Goal: Task Accomplishment & Management: Complete application form

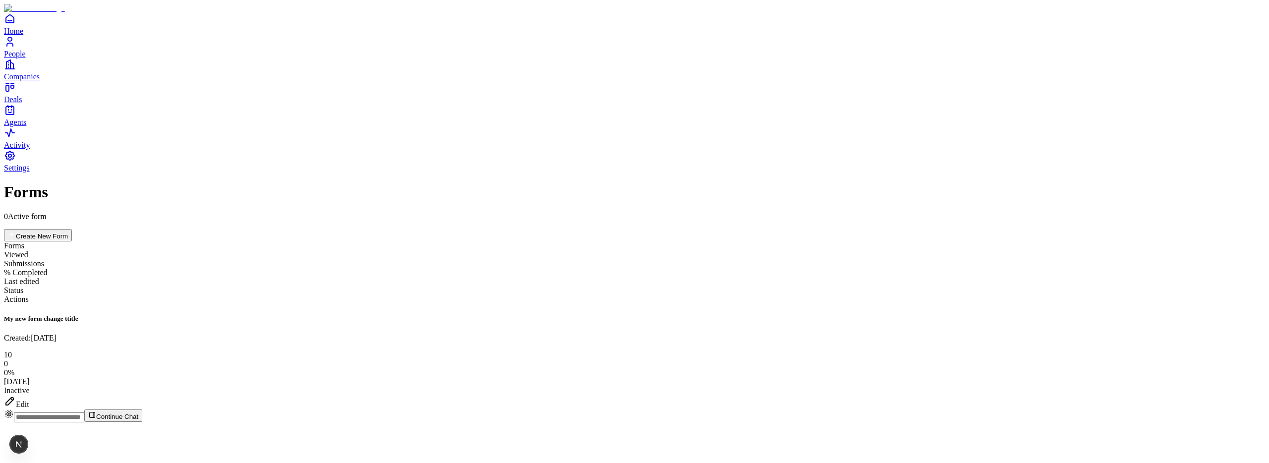
click at [1210, 395] on div "Edit" at bounding box center [634, 402] width 1261 height 14
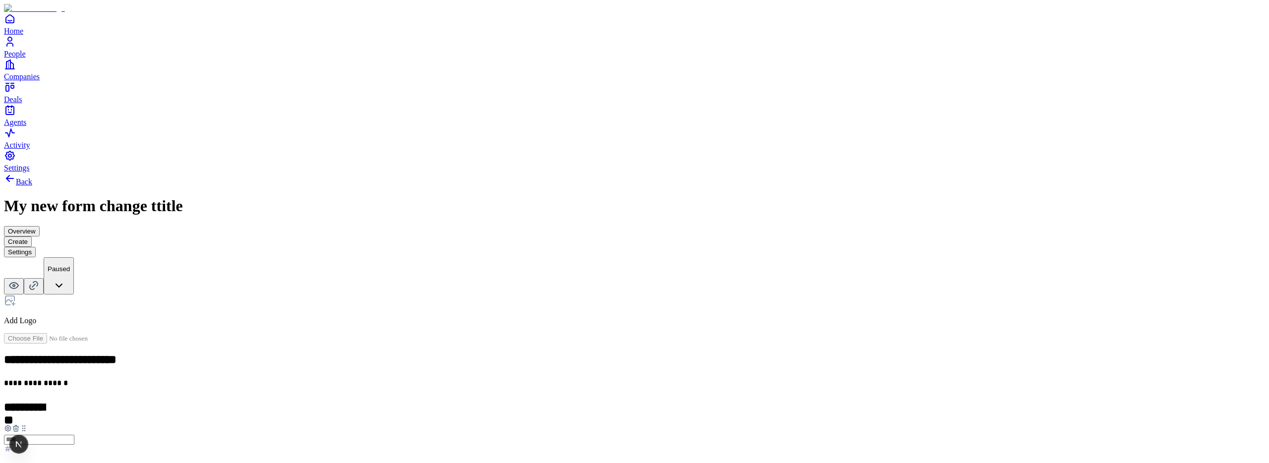
click at [40, 226] on button "Overview" at bounding box center [22, 231] width 36 height 10
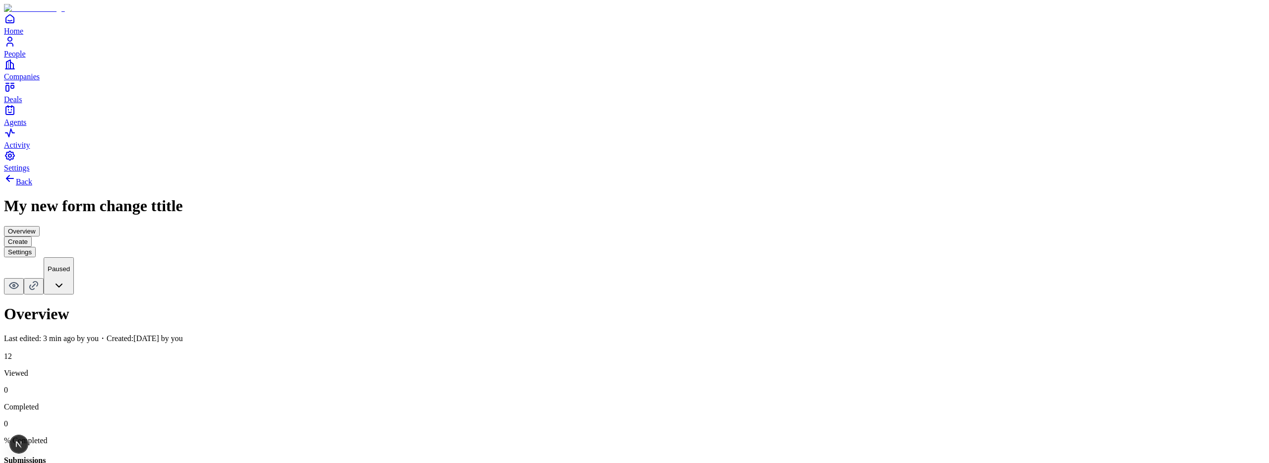
click at [32, 236] on button "Create" at bounding box center [18, 241] width 28 height 10
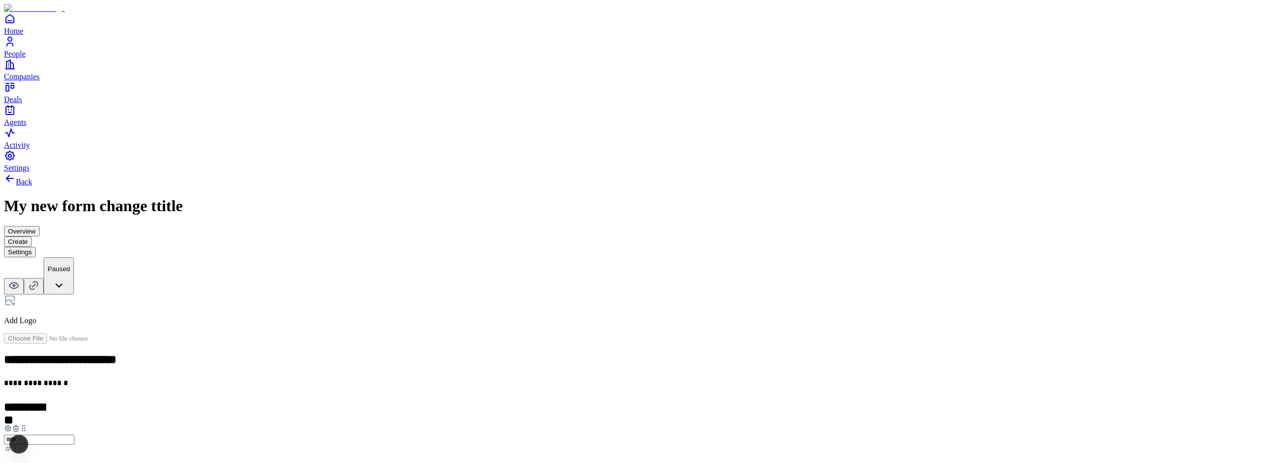
click at [40, 226] on button "Overview" at bounding box center [22, 231] width 36 height 10
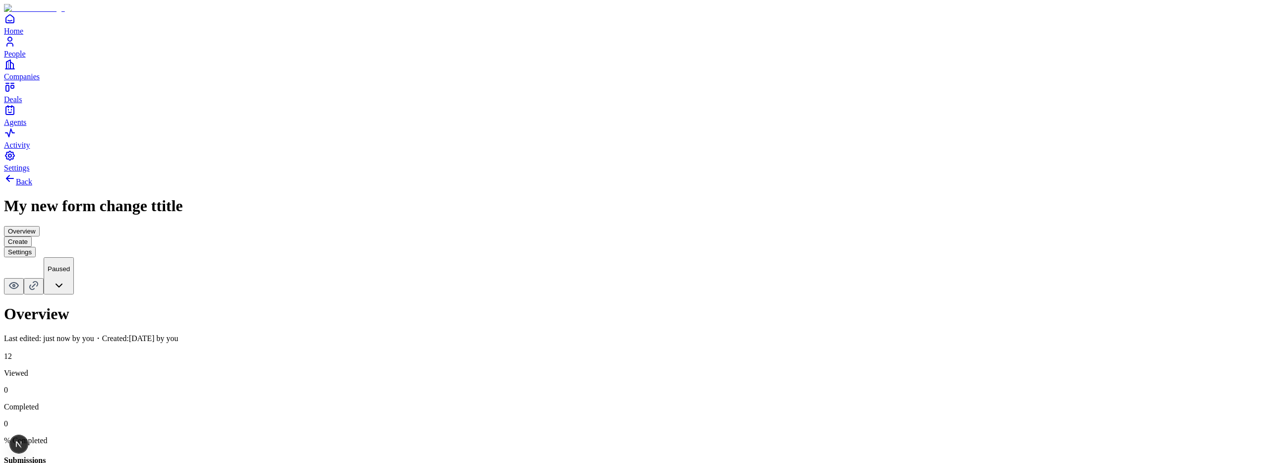
click at [36, 247] on button "Settings" at bounding box center [20, 252] width 32 height 10
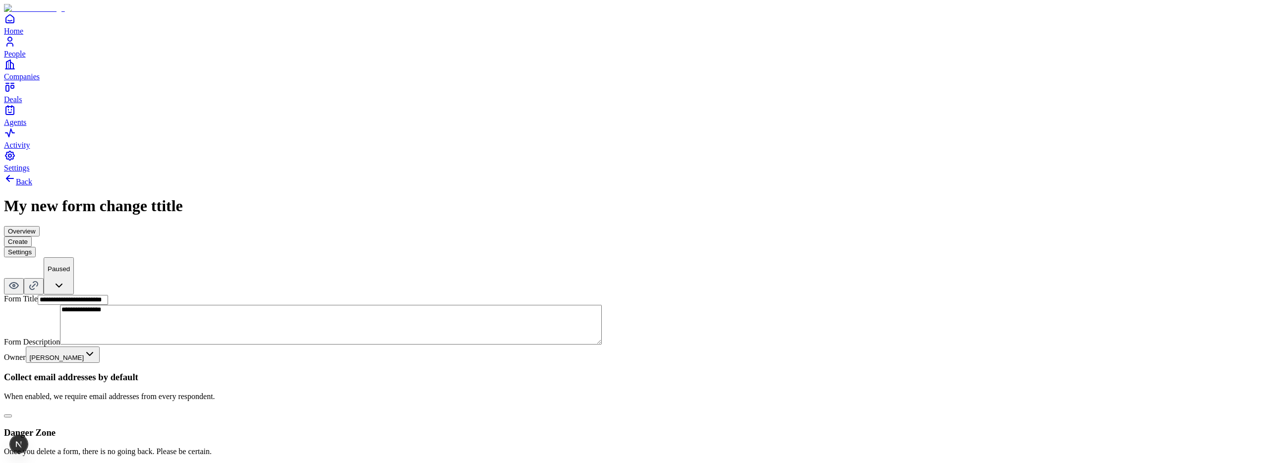
click at [32, 236] on button "Create" at bounding box center [18, 241] width 28 height 10
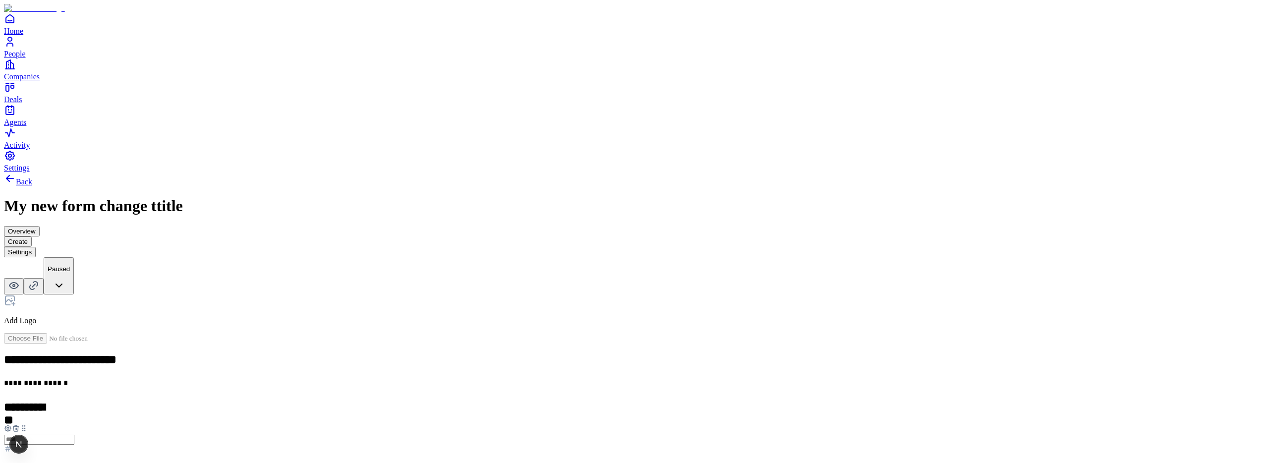
click at [40, 226] on button "Overview" at bounding box center [22, 231] width 36 height 10
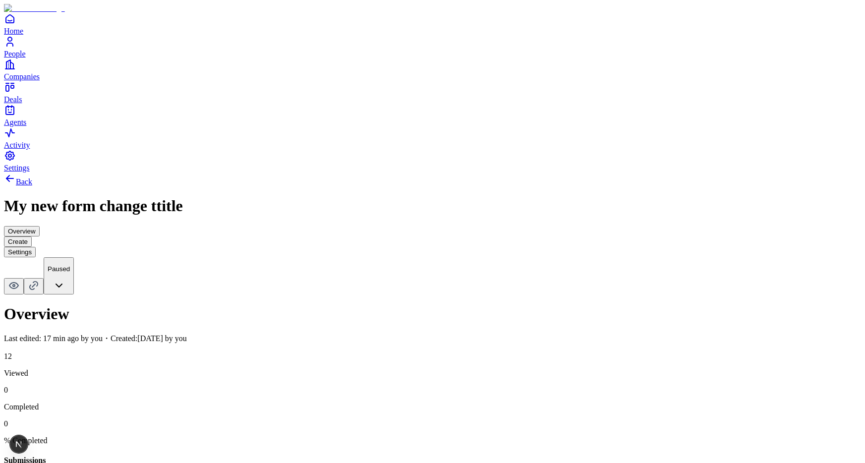
click at [32, 236] on button "Create" at bounding box center [18, 241] width 28 height 10
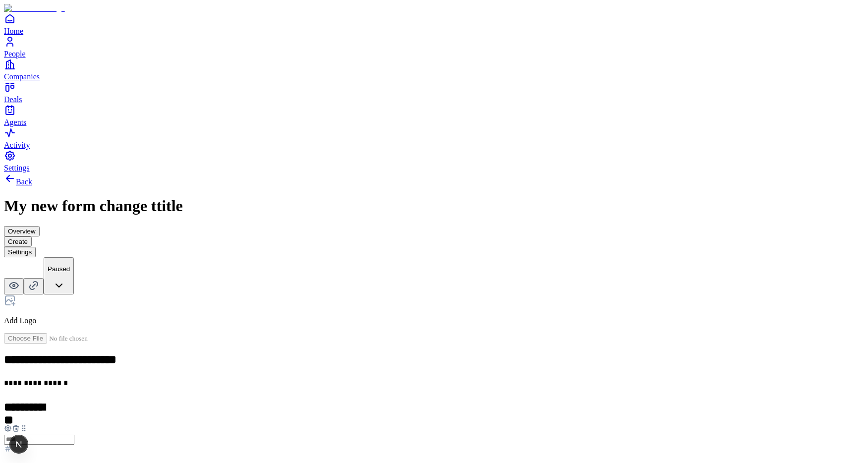
click at [9, 427] on icon at bounding box center [8, 428] width 2 height 2
click at [222, 177] on div "**********" at bounding box center [432, 380] width 857 height 415
click at [12, 424] on icon at bounding box center [8, 428] width 8 height 8
type button "on"
click at [226, 202] on div "**********" at bounding box center [432, 380] width 857 height 415
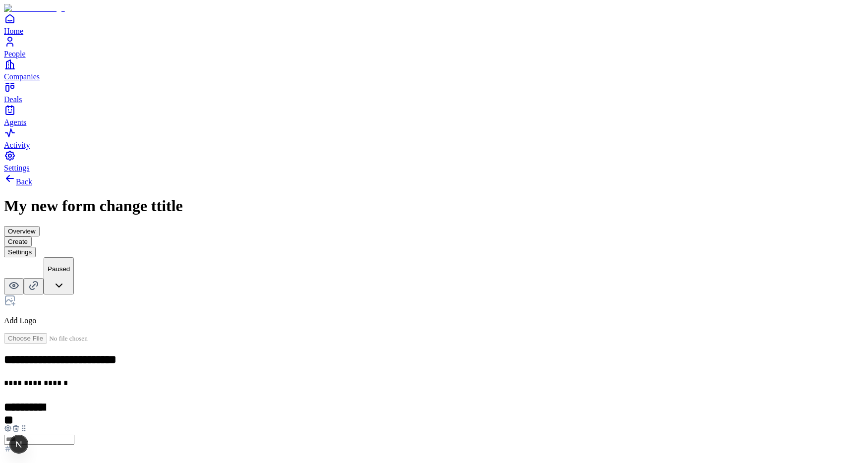
type input "**********"
click at [266, 367] on div "**********" at bounding box center [432, 380] width 857 height 415
drag, startPoint x: 392, startPoint y: 321, endPoint x: 317, endPoint y: 322, distance: 74.4
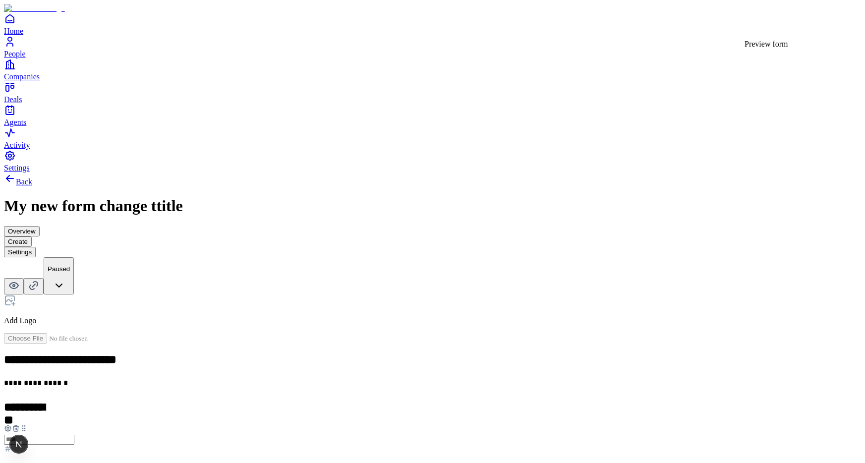
click at [768, 28] on body "**********" at bounding box center [432, 302] width 857 height 597
click at [768, 40] on p "Preview form" at bounding box center [767, 44] width 44 height 9
click at [767, 42] on p "Preview form" at bounding box center [767, 44] width 44 height 9
click at [20, 280] on icon at bounding box center [14, 286] width 12 height 12
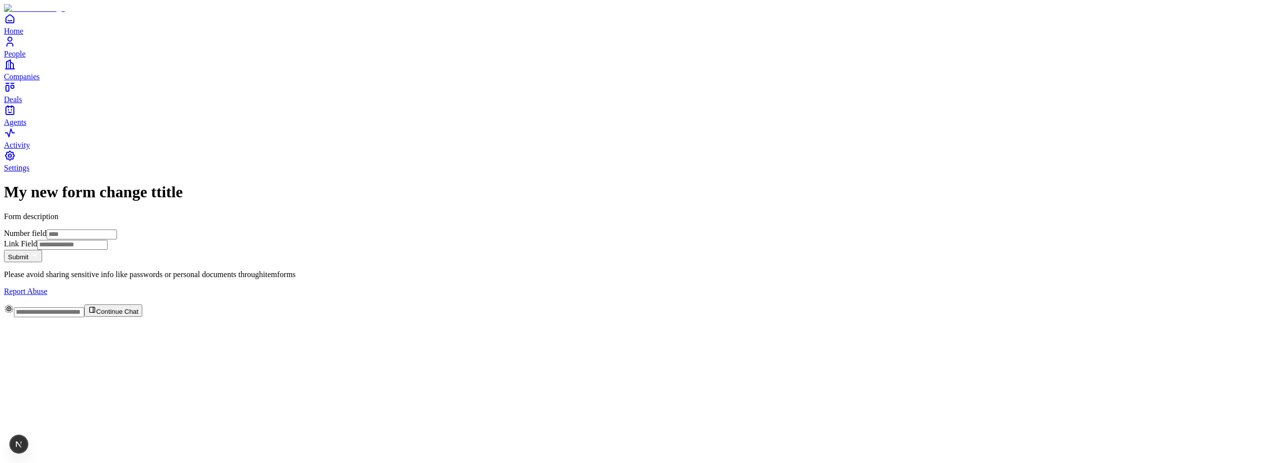
click at [108, 240] on input "Link Field" at bounding box center [72, 245] width 70 height 10
type input "*"
click at [390, 244] on div "**********" at bounding box center [634, 239] width 1261 height 113
click at [108, 240] on input "**********" at bounding box center [72, 245] width 70 height 10
click at [429, 262] on div "**********" at bounding box center [634, 239] width 1261 height 113
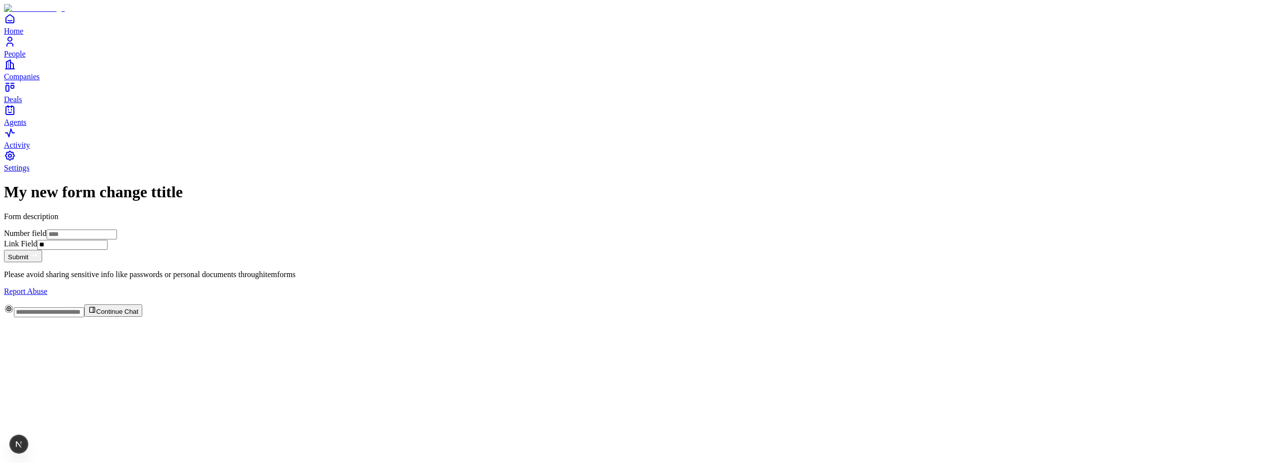
click at [108, 240] on input "**********" at bounding box center [72, 245] width 70 height 10
click at [400, 253] on div "**********" at bounding box center [634, 239] width 1261 height 113
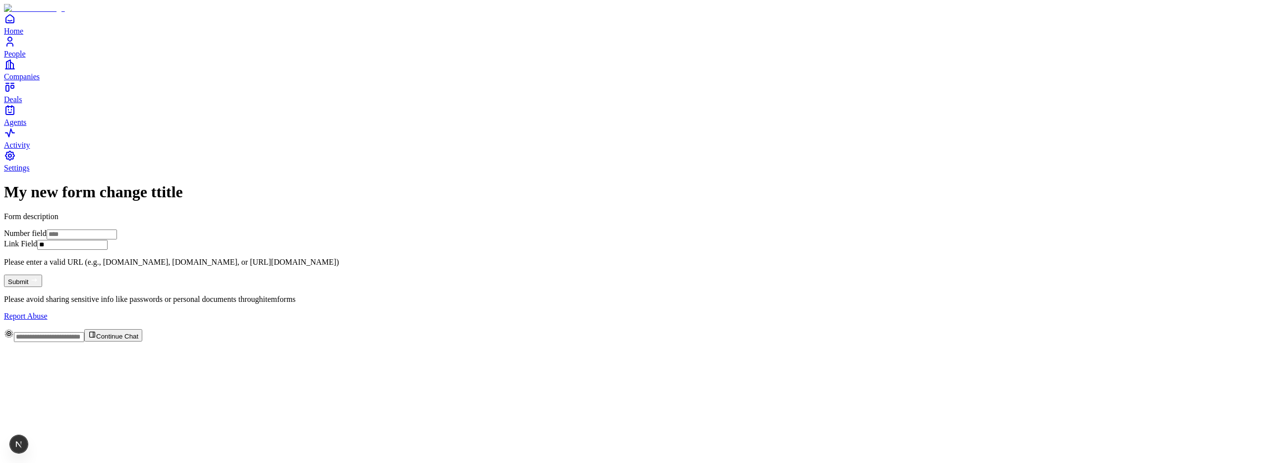
click at [108, 240] on input "**********" at bounding box center [72, 245] width 70 height 10
click at [384, 265] on div "**********" at bounding box center [634, 251] width 1261 height 137
click at [108, 240] on input "**********" at bounding box center [72, 245] width 70 height 10
type input "**********"
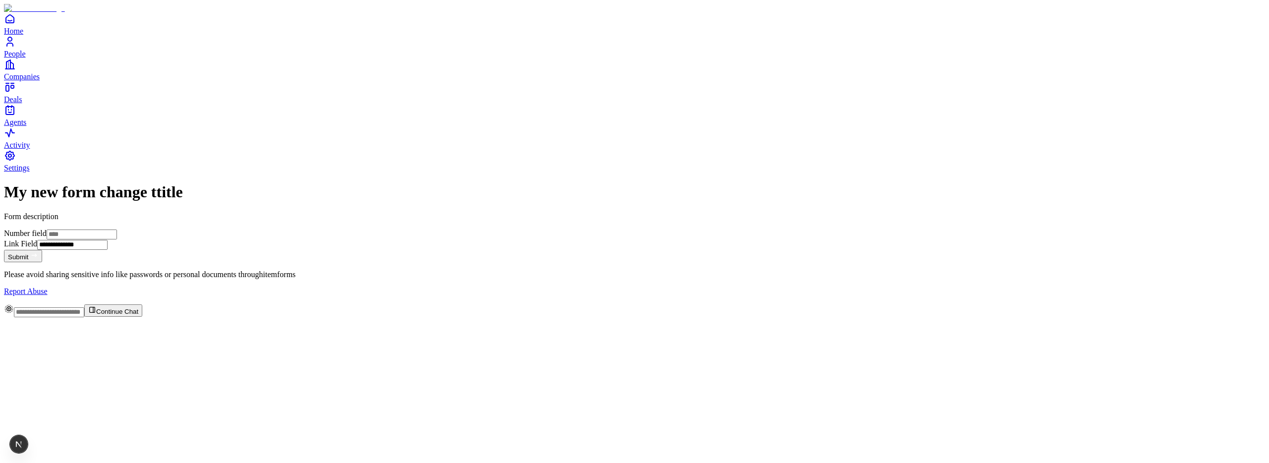
click at [433, 257] on div "**********" at bounding box center [634, 239] width 1261 height 113
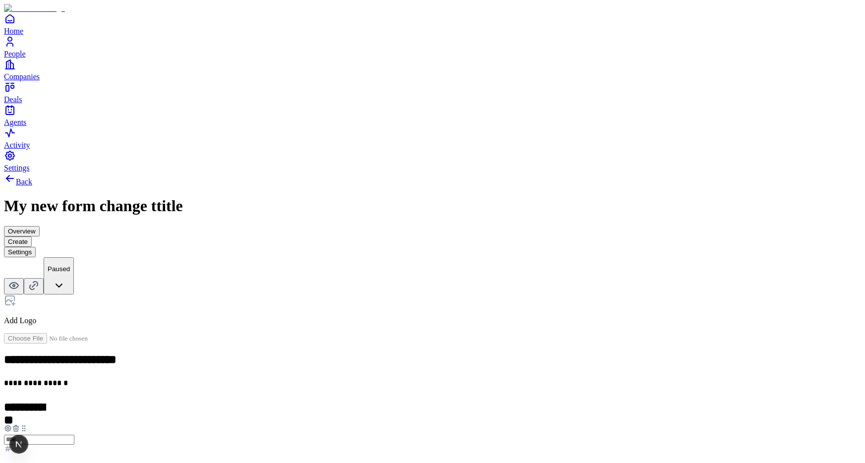
click at [16, 173] on icon at bounding box center [10, 179] width 12 height 12
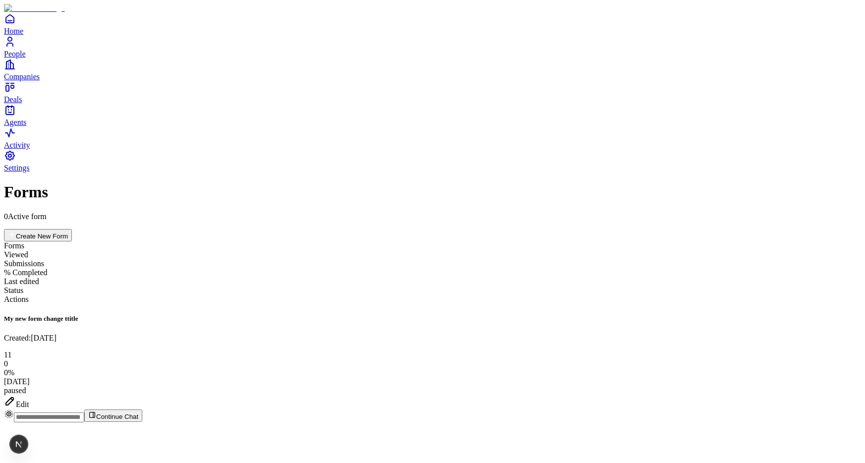
click at [16, 395] on icon at bounding box center [10, 401] width 12 height 12
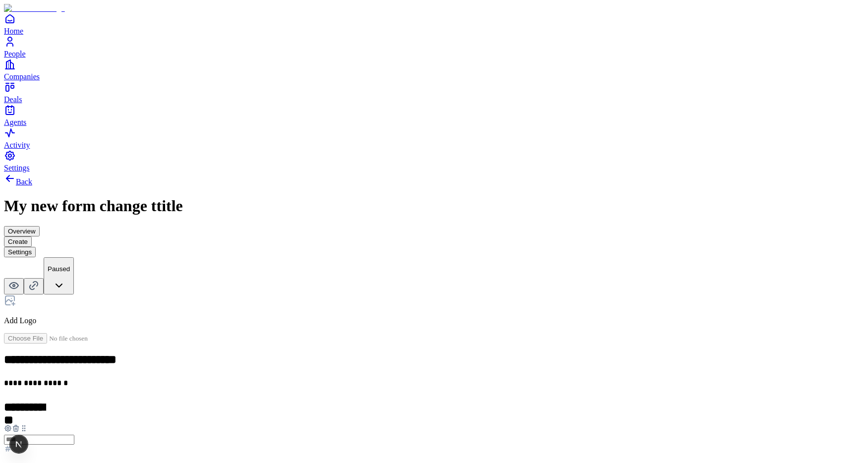
click at [816, 23] on html "**********" at bounding box center [432, 304] width 865 height 609
click at [32, 177] on link "Back" at bounding box center [18, 181] width 28 height 8
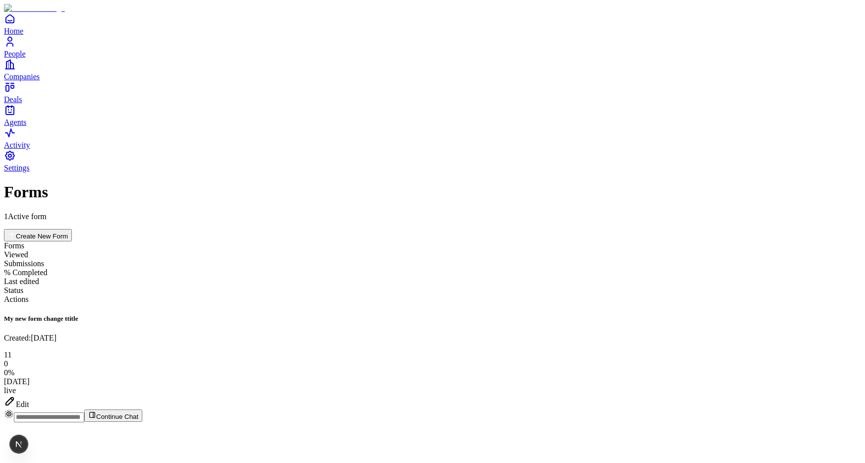
click at [698, 207] on div "Forms 1 Active form Create New Form Forms Viewed Submissions % Completed Last e…" at bounding box center [432, 296] width 857 height 226
click at [807, 395] on div "Edit" at bounding box center [432, 402] width 857 height 14
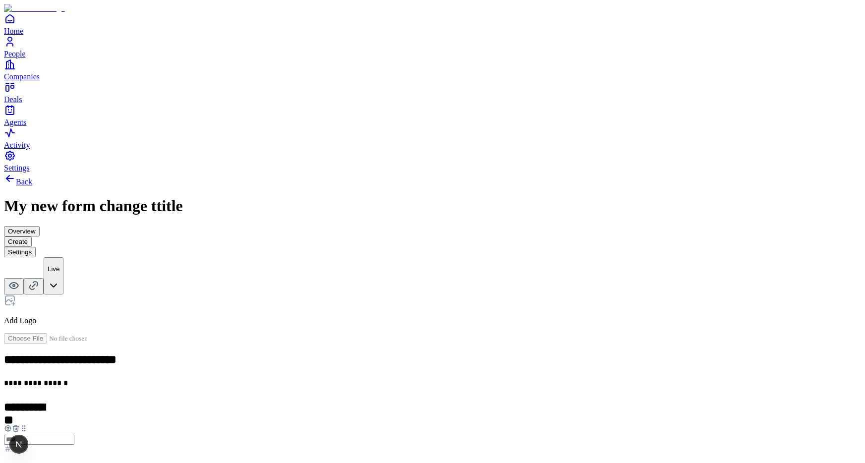
click at [819, 20] on html "**********" at bounding box center [432, 304] width 865 height 609
click at [32, 22] on div "Home People Companies Deals Agents" at bounding box center [432, 70] width 857 height 114
click at [32, 177] on link "Back" at bounding box center [18, 181] width 28 height 8
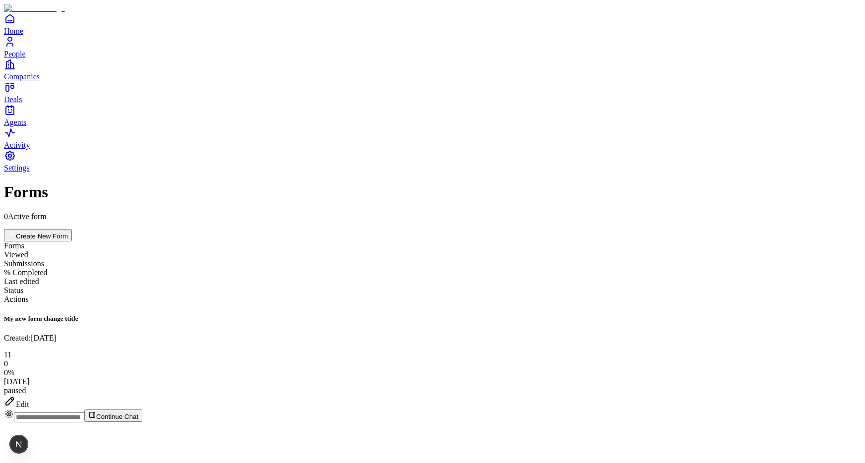
click at [810, 395] on div "Edit" at bounding box center [432, 402] width 857 height 14
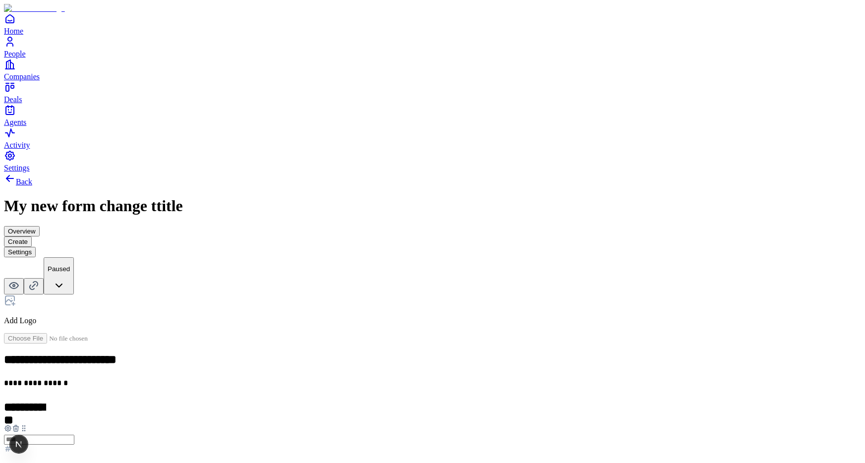
click at [214, 288] on div "**********" at bounding box center [432, 341] width 857 height 337
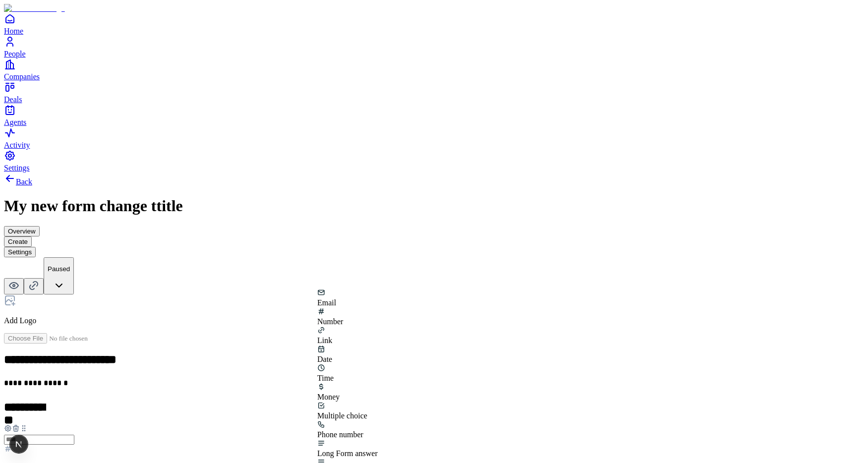
click at [378, 458] on div "Short answer" at bounding box center [347, 467] width 60 height 19
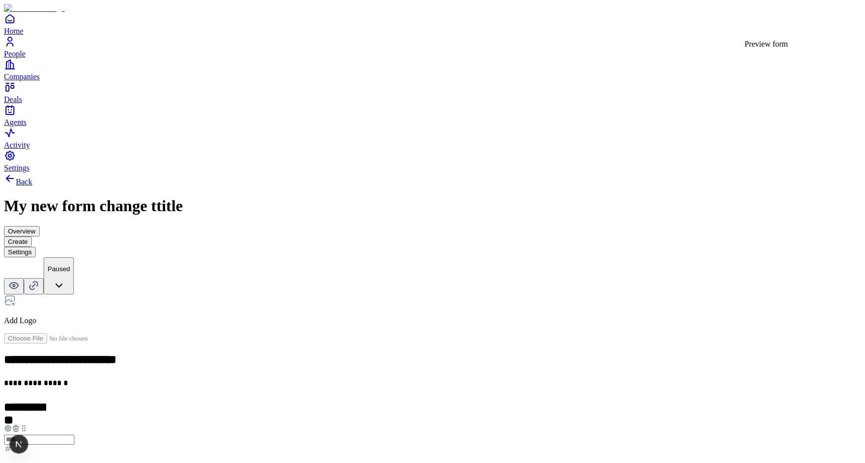
click at [20, 280] on icon at bounding box center [14, 286] width 12 height 12
click at [221, 250] on div "**********" at bounding box center [432, 384] width 857 height 423
click at [448, 462] on div at bounding box center [432, 466] width 857 height 8
click at [210, 233] on div "**********" at bounding box center [432, 384] width 857 height 423
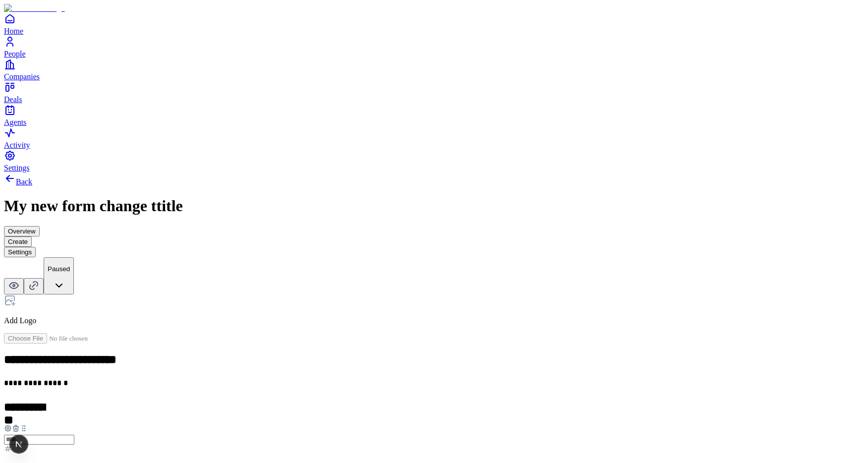
click at [335, 307] on div "Money" at bounding box center [347, 315] width 60 height 19
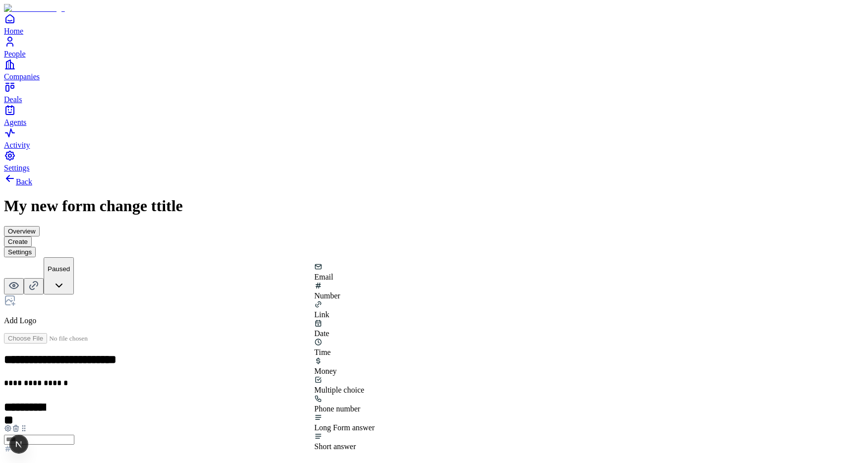
click at [375, 319] on div "Date" at bounding box center [344, 328] width 60 height 19
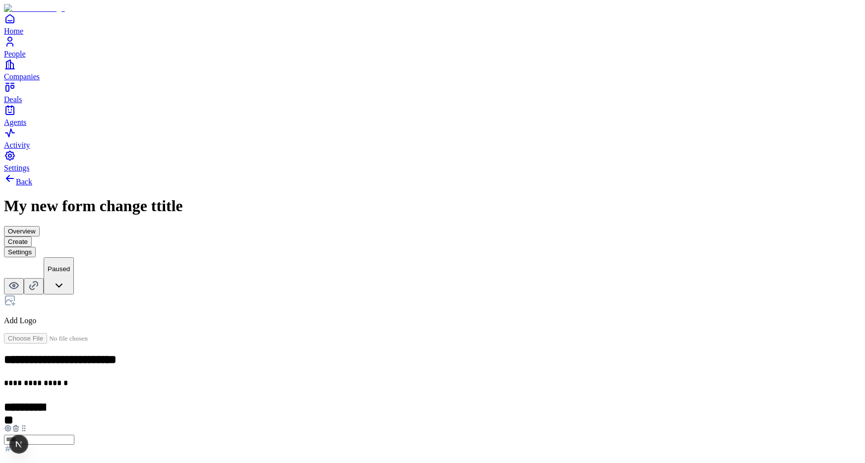
scroll to position [74, 0]
click at [645, 214] on div "**********" at bounding box center [432, 463] width 857 height 580
click at [12, 424] on icon at bounding box center [8, 428] width 8 height 8
click at [190, 229] on button "button" at bounding box center [186, 230] width 8 height 3
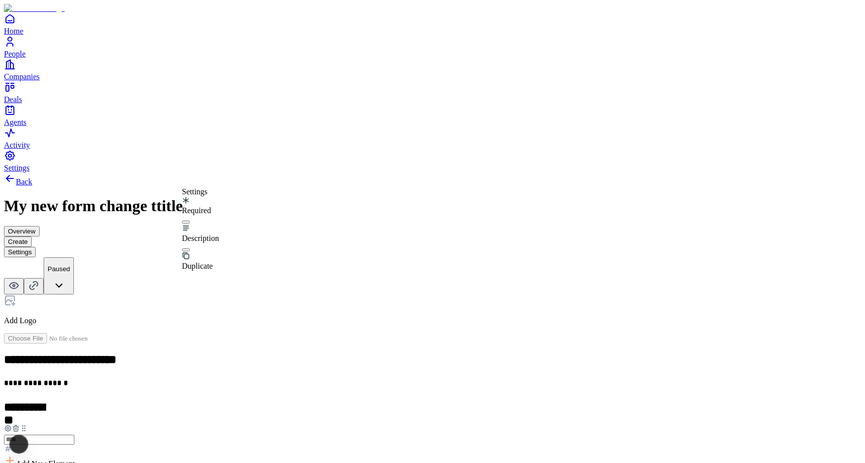
scroll to position [55, 0]
click at [661, 294] on div "**********" at bounding box center [432, 442] width 857 height 539
click at [20, 424] on icon at bounding box center [16, 428] width 8 height 8
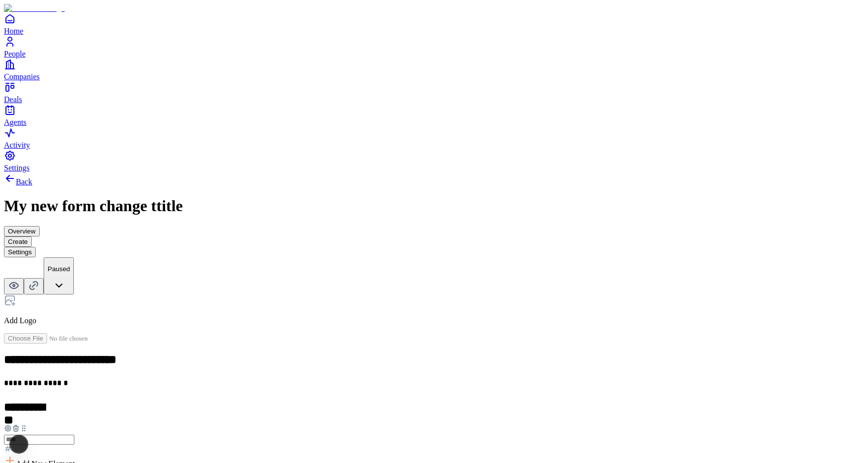
click at [20, 424] on icon at bounding box center [16, 428] width 8 height 8
click at [293, 424] on div at bounding box center [432, 439] width 857 height 30
click at [20, 424] on icon at bounding box center [16, 428] width 8 height 8
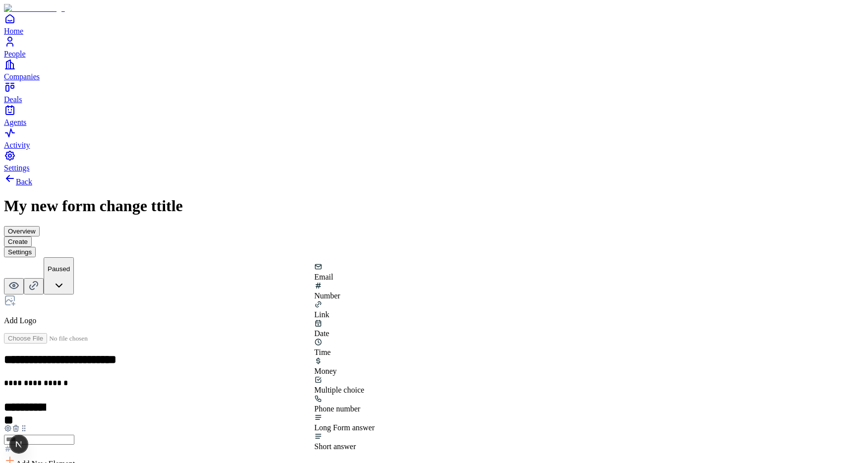
click at [349, 282] on div "Email" at bounding box center [344, 272] width 60 height 19
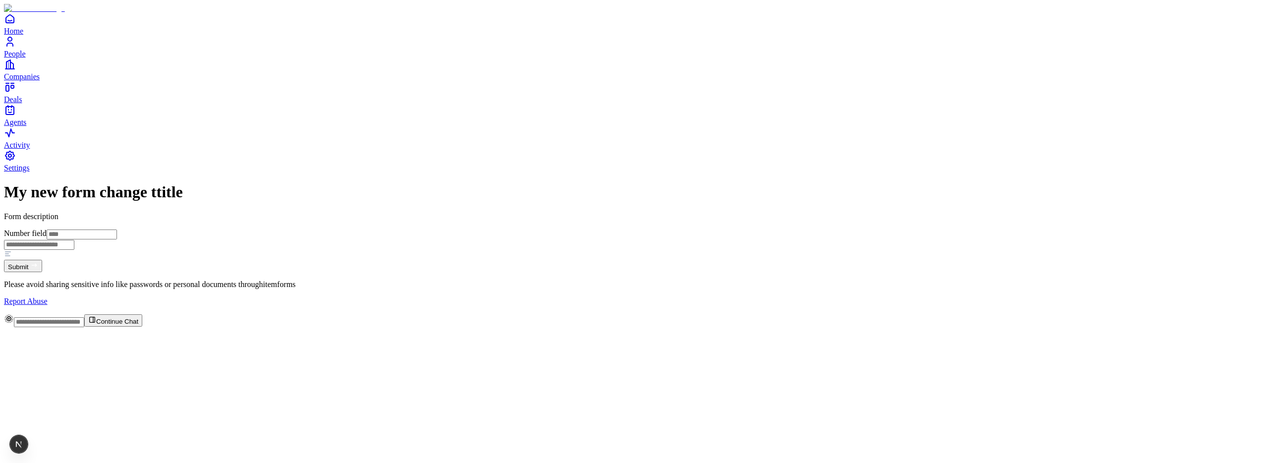
click at [371, 263] on div "My new form change ttitle Form description Number field Submit Please avoid sha…" at bounding box center [634, 244] width 1261 height 122
click at [10, 256] on icon at bounding box center [7, 256] width 4 height 0
click at [74, 240] on input "text" at bounding box center [39, 245] width 70 height 10
type input "******"
click at [417, 251] on div "My new form change ttitle Form description Number field ****** Submit Please av…" at bounding box center [634, 244] width 1261 height 122
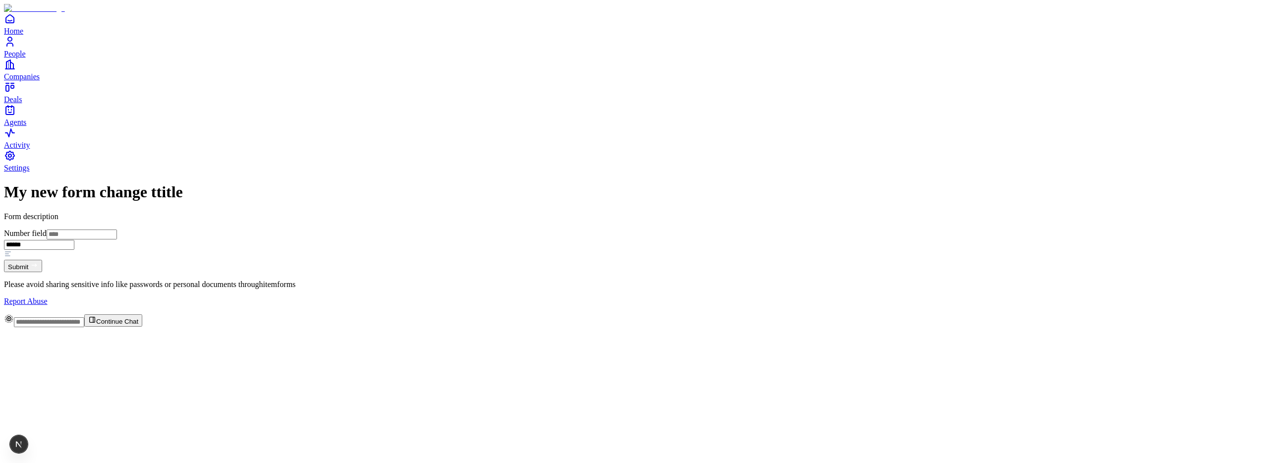
drag, startPoint x: 527, startPoint y: 196, endPoint x: 450, endPoint y: 195, distance: 76.8
click at [450, 195] on div "My new form change ttitle Form description Number field ****** Submit Please av…" at bounding box center [634, 244] width 1261 height 122
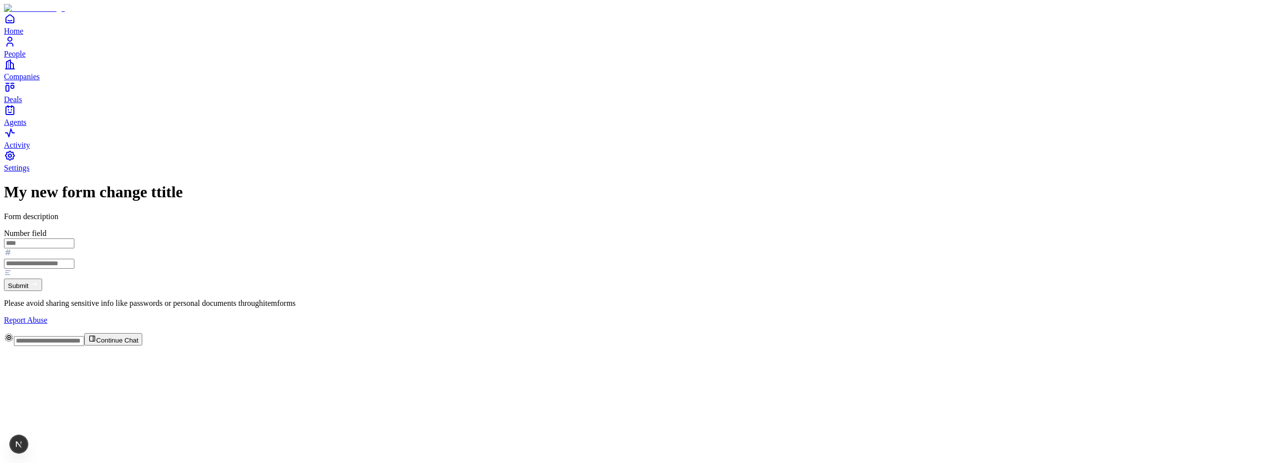
click at [74, 238] on input "Number field" at bounding box center [39, 243] width 70 height 10
click at [828, 183] on div "My new form change ttitle Form description Number field Submit Please avoid sha…" at bounding box center [634, 253] width 1261 height 141
click at [74, 259] on input "text" at bounding box center [39, 264] width 70 height 10
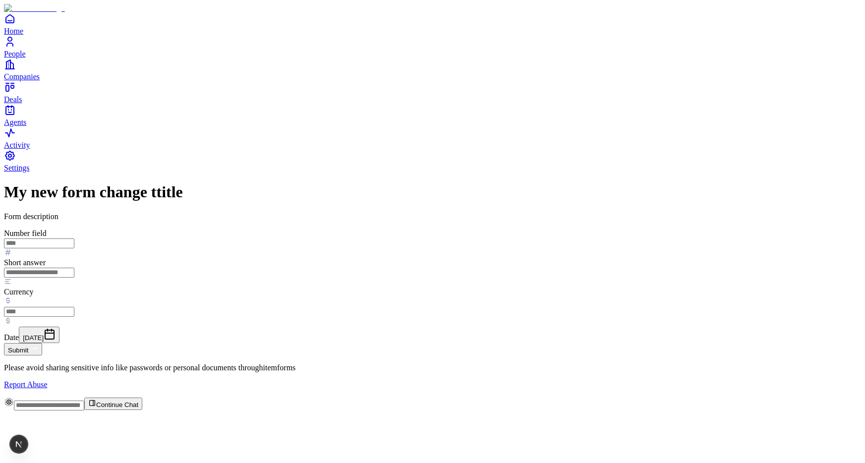
click at [615, 337] on div "My new form change ttitle Form description Number field Short answer Currency D…" at bounding box center [432, 286] width 857 height 206
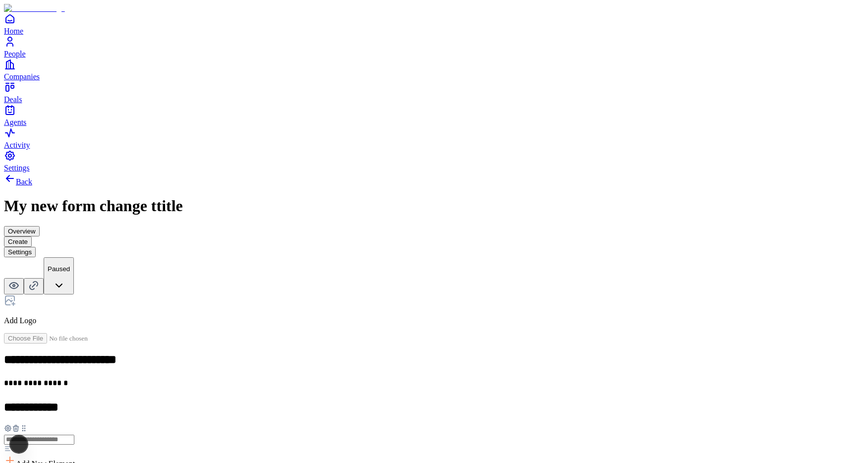
scroll to position [55, 0]
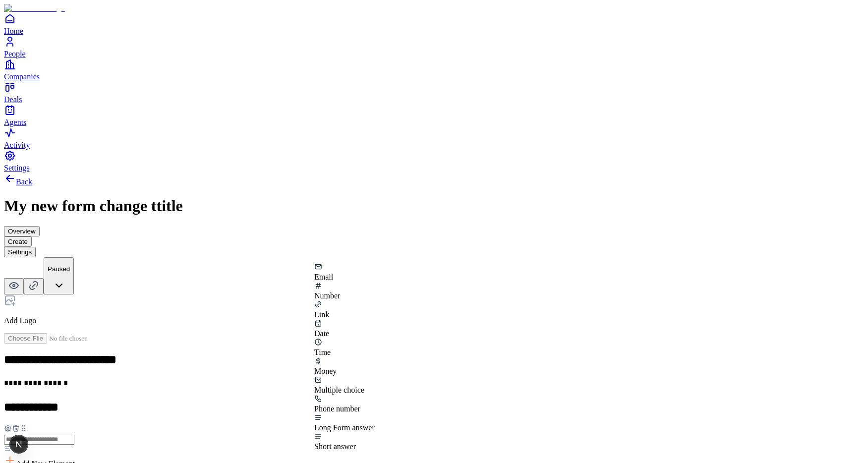
click at [220, 329] on div "**********" at bounding box center [432, 442] width 857 height 539
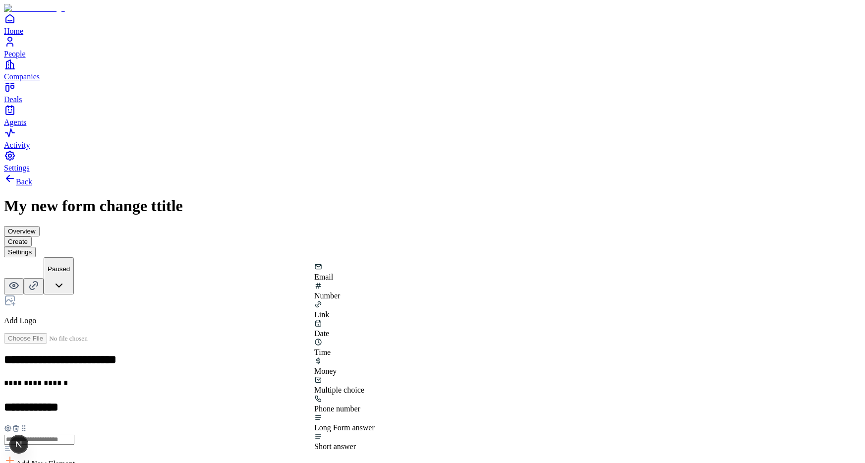
click at [375, 299] on div "Number" at bounding box center [344, 291] width 60 height 19
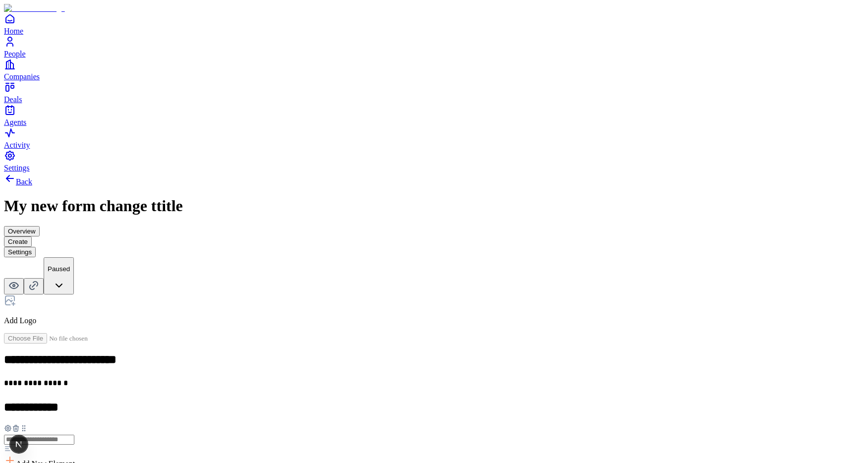
scroll to position [117, 0]
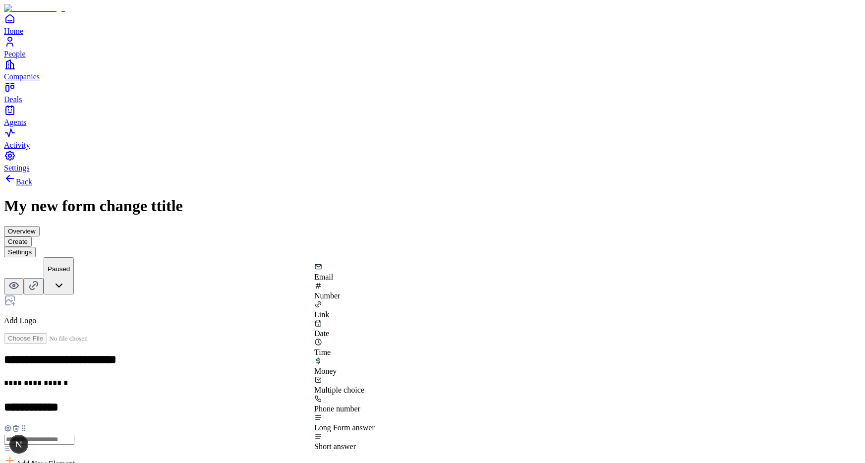
click at [375, 304] on div "Link" at bounding box center [344, 309] width 60 height 19
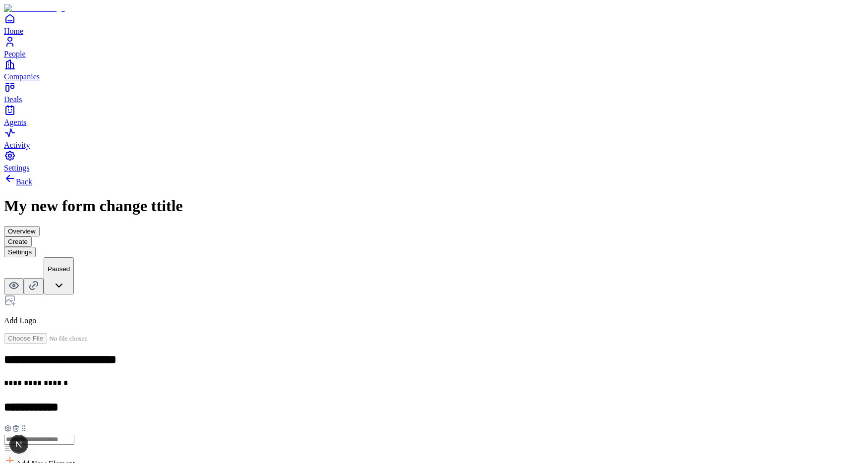
scroll to position [179, 0]
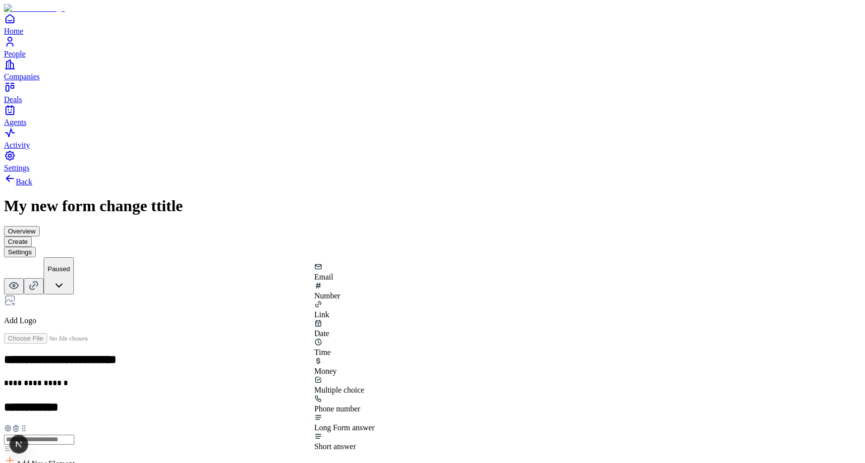
click at [375, 338] on div "Time" at bounding box center [344, 347] width 60 height 19
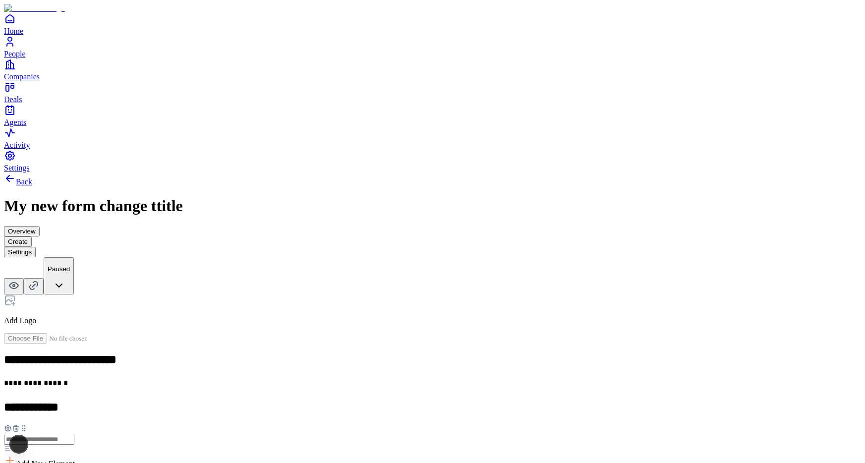
scroll to position [242, 0]
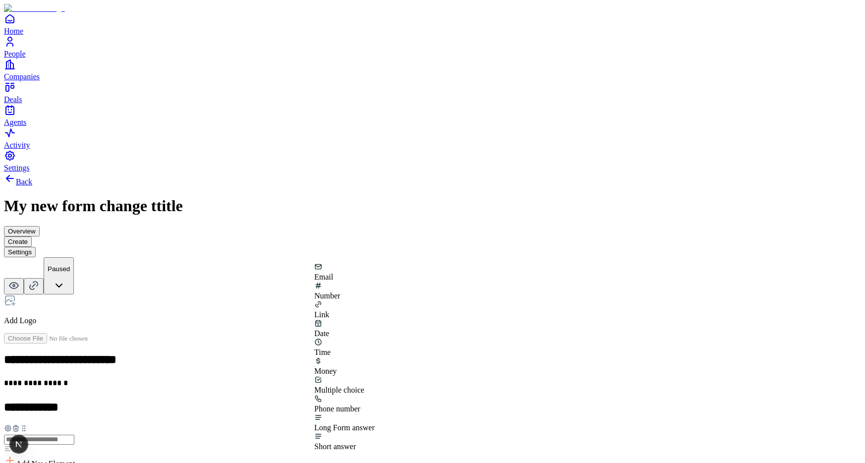
click at [375, 413] on div "Long Form answer" at bounding box center [344, 422] width 60 height 19
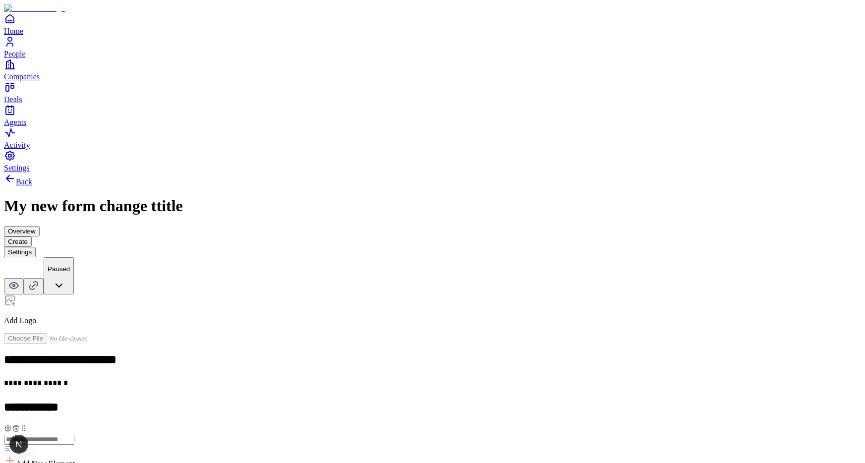
scroll to position [364, 0]
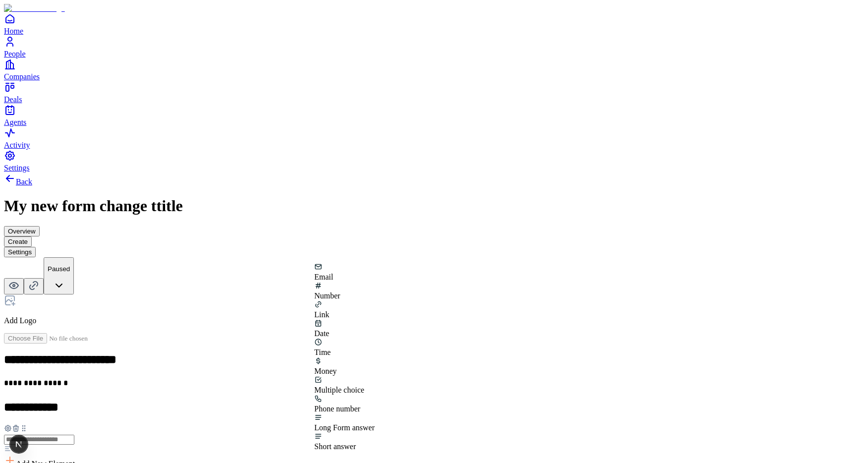
click at [375, 386] on div "Multiple choice" at bounding box center [344, 390] width 60 height 9
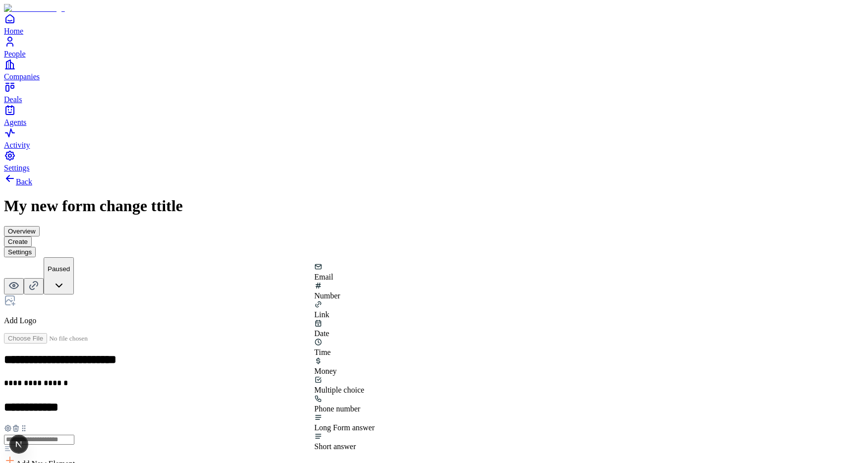
click at [375, 404] on div "Phone number" at bounding box center [344, 408] width 60 height 9
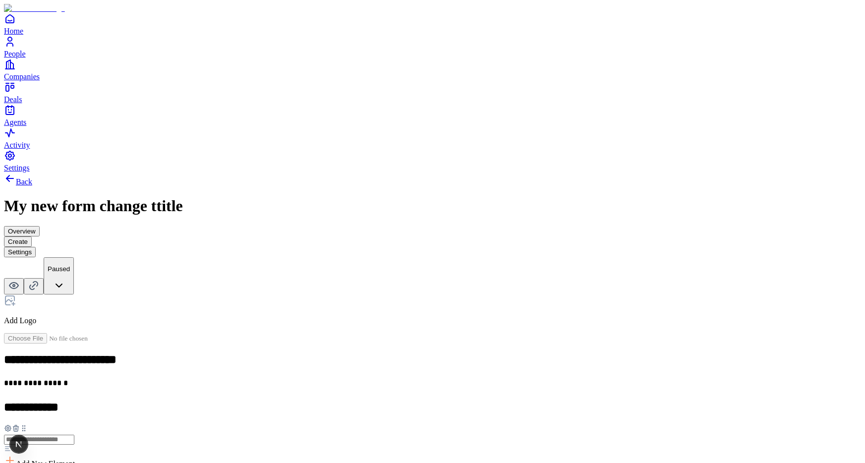
scroll to position [0, 0]
click at [12, 424] on icon at bounding box center [8, 428] width 8 height 8
type button "on"
click at [190, 303] on button "button" at bounding box center [186, 304] width 8 height 3
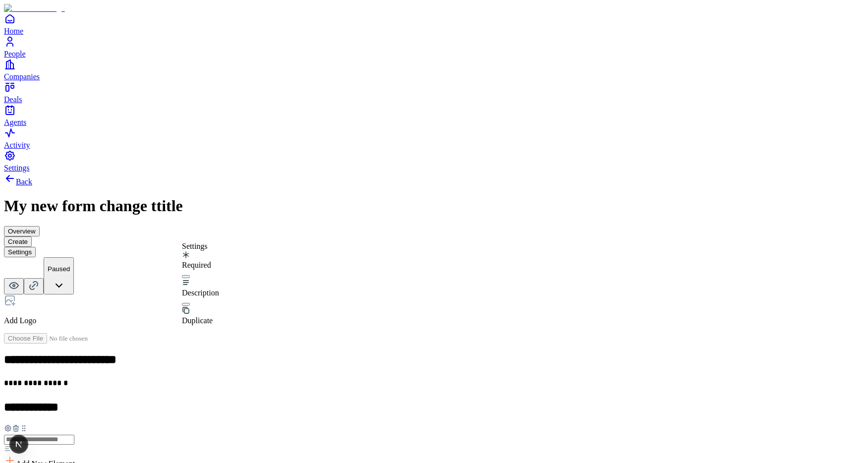
click at [190, 303] on button "button" at bounding box center [186, 304] width 8 height 3
type button "on"
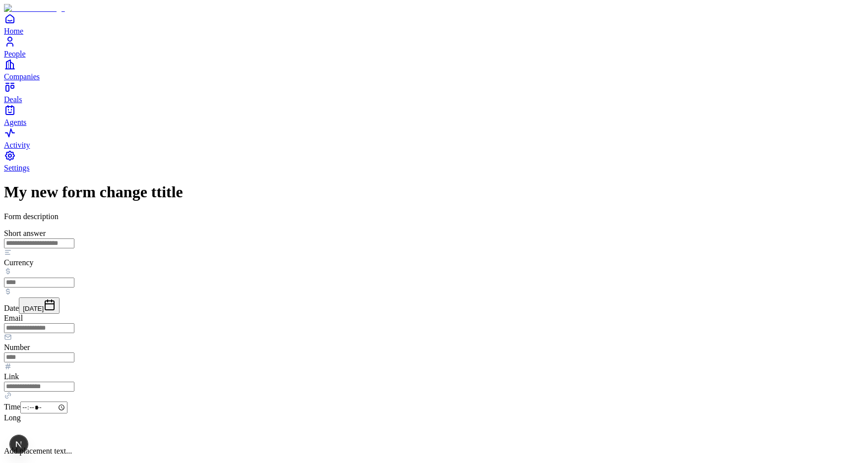
click at [250, 183] on div "My new form change ttitle Form description Short answer Currency Date [DATE] Em…" at bounding box center [429, 374] width 850 height 382
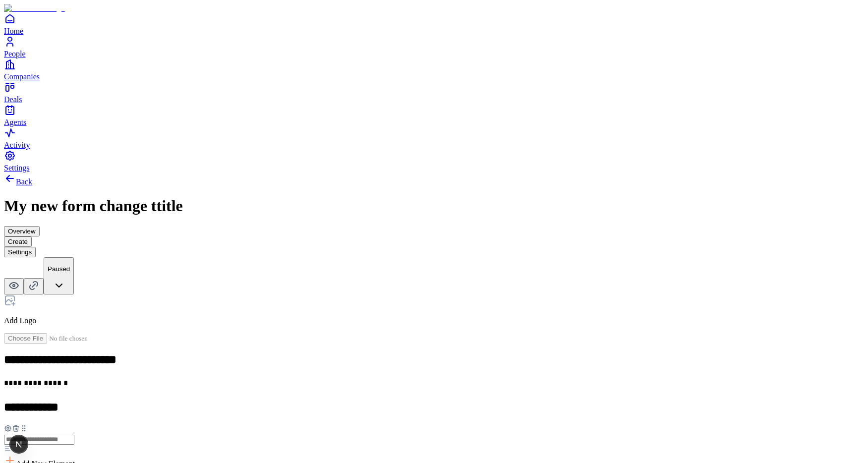
click at [12, 424] on icon at bounding box center [8, 428] width 8 height 8
click at [190, 303] on button "button" at bounding box center [186, 304] width 8 height 3
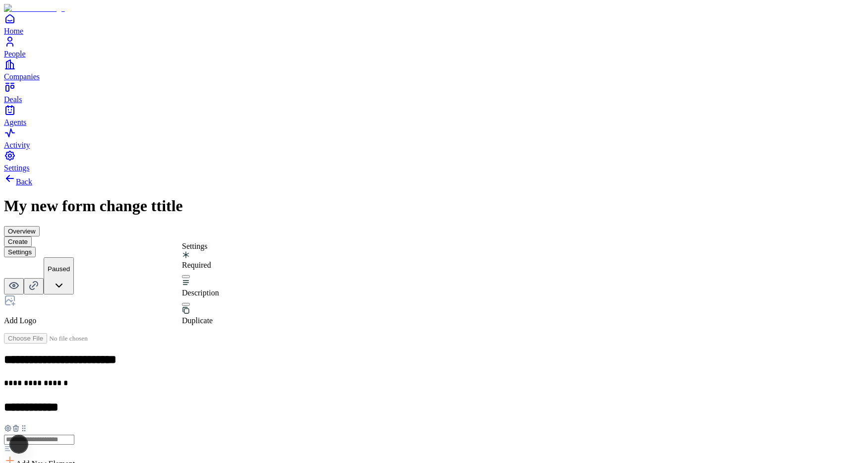
type button "on"
click at [190, 275] on button "button" at bounding box center [186, 276] width 8 height 3
click at [190, 303] on button "button" at bounding box center [186, 304] width 8 height 3
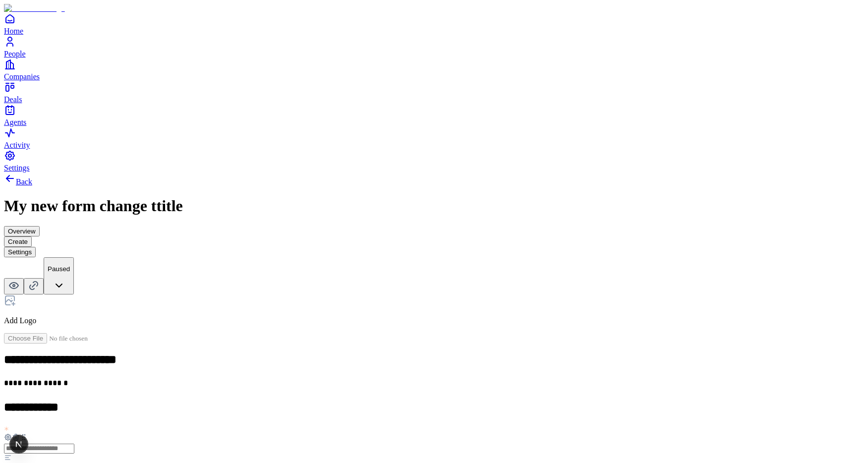
click at [12, 433] on icon at bounding box center [8, 437] width 8 height 8
type button "on"
click at [9, 436] on icon at bounding box center [8, 437] width 2 height 2
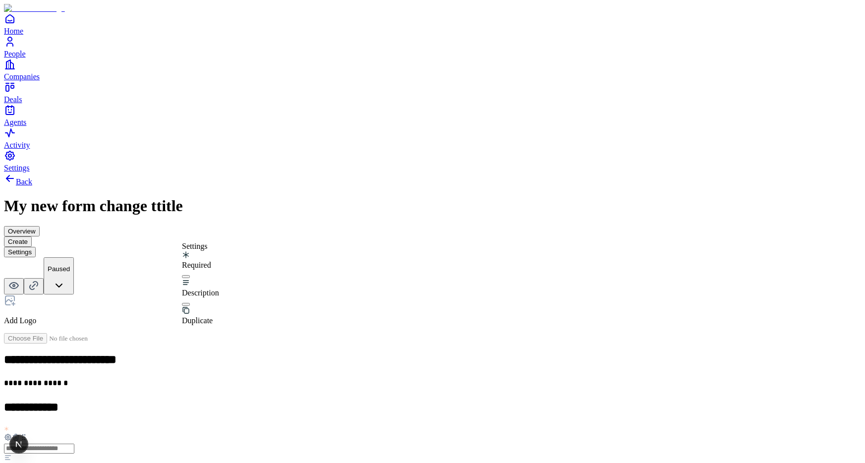
click at [12, 433] on icon at bounding box center [8, 437] width 8 height 8
click at [190, 303] on button "button" at bounding box center [186, 304] width 8 height 3
click at [190, 275] on button "button" at bounding box center [186, 276] width 8 height 3
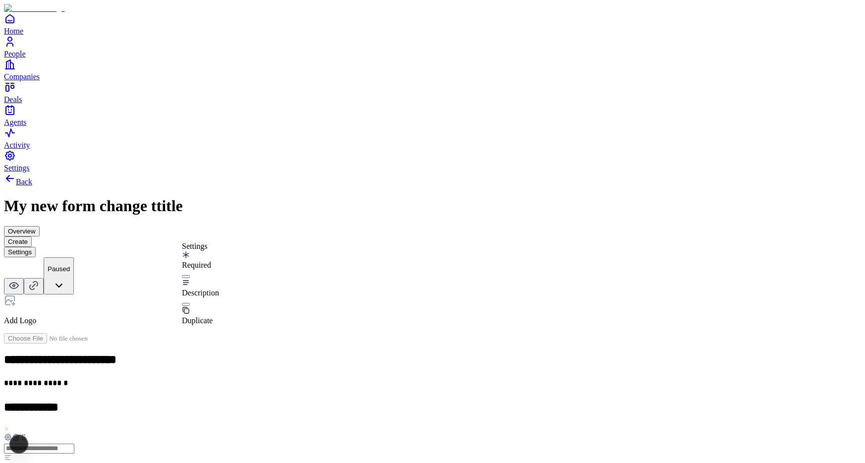
click at [190, 303] on button "button" at bounding box center [186, 304] width 8 height 3
click at [190, 275] on button "button" at bounding box center [186, 276] width 8 height 3
click at [190, 303] on button "button" at bounding box center [186, 304] width 8 height 3
click at [219, 288] on div "Description" at bounding box center [200, 293] width 37 height 28
click at [190, 303] on button "button" at bounding box center [186, 304] width 8 height 3
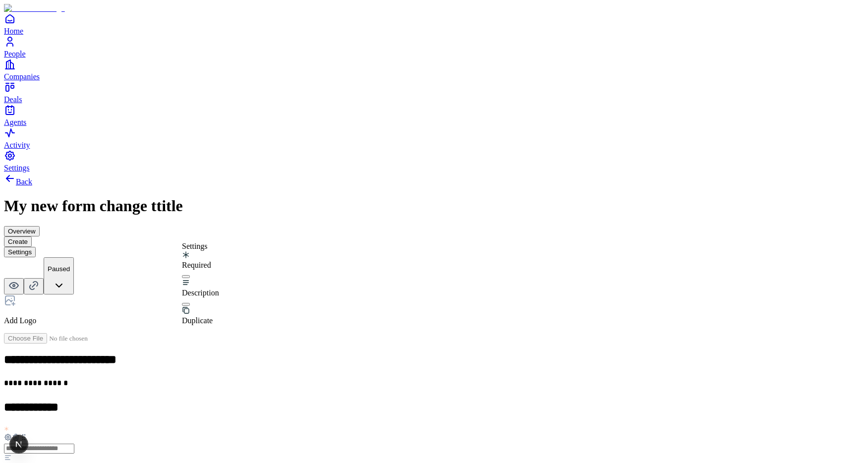
click at [190, 338] on button "button" at bounding box center [186, 339] width 8 height 3
click at [12, 433] on icon at bounding box center [8, 437] width 8 height 8
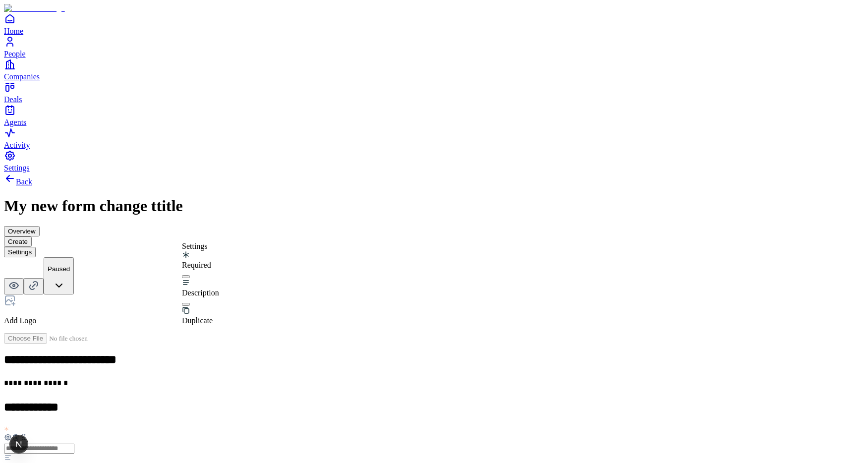
click at [190, 275] on button "button" at bounding box center [186, 276] width 8 height 3
click at [35, 449] on div "1" at bounding box center [33, 444] width 3 height 18
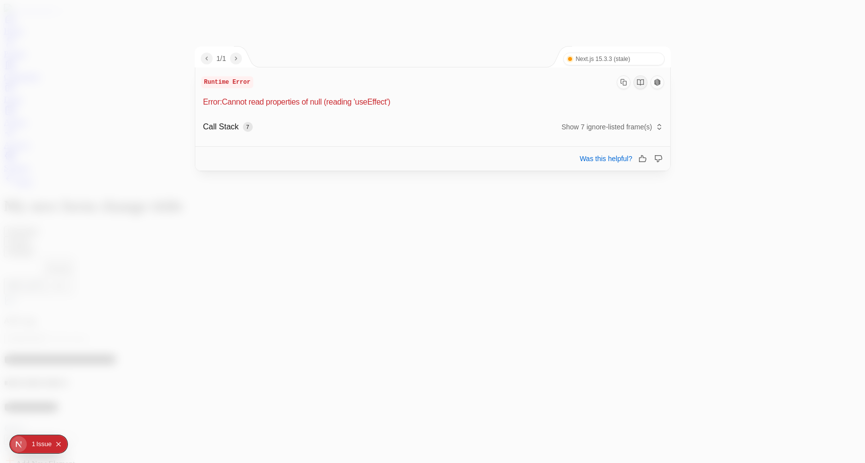
click at [112, 375] on div at bounding box center [432, 231] width 865 height 463
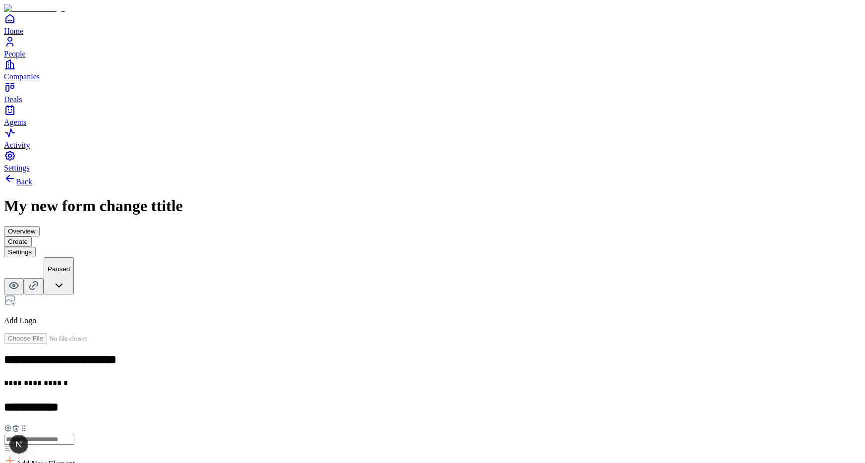
click at [40, 226] on button "Overview" at bounding box center [22, 231] width 36 height 10
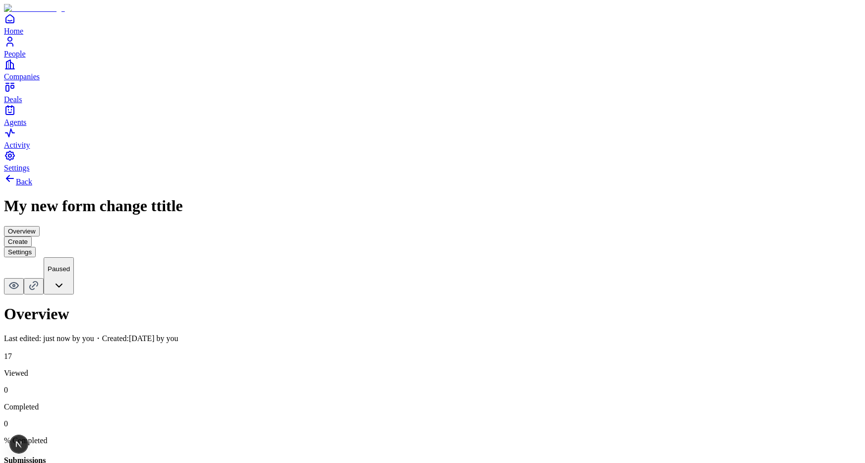
click at [36, 247] on button "Settings" at bounding box center [20, 252] width 32 height 10
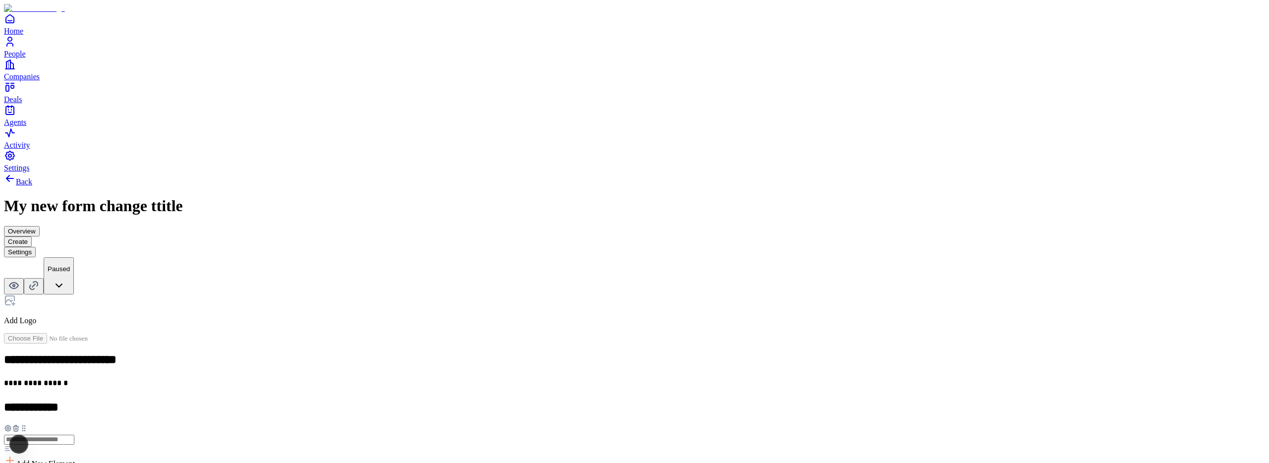
click at [40, 226] on button "Overview" at bounding box center [22, 231] width 36 height 10
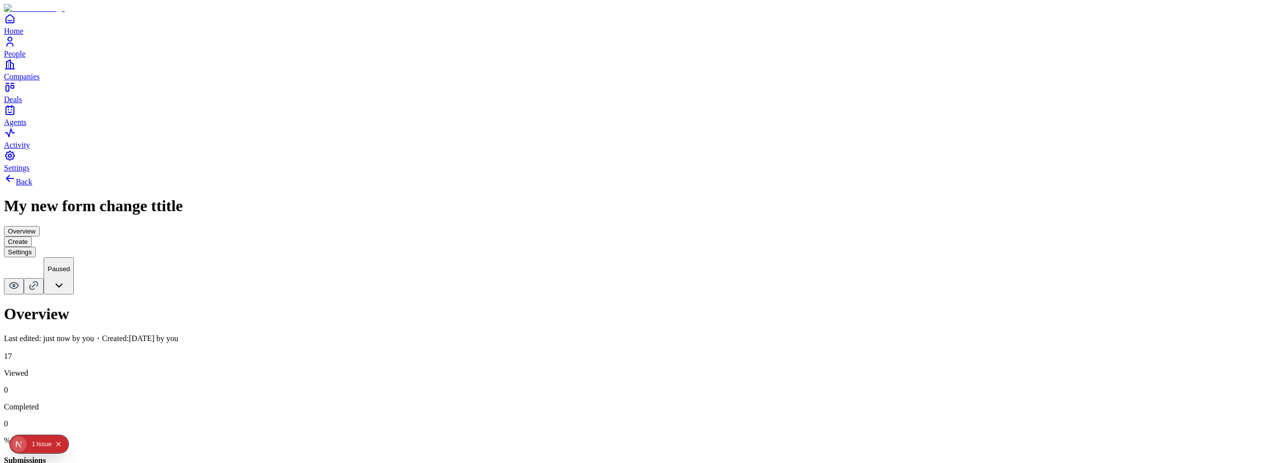
click at [41, 443] on div "Issue" at bounding box center [43, 444] width 15 height 18
click at [46, 443] on div "Issue" at bounding box center [43, 444] width 15 height 18
click at [36, 449] on div "Issue" at bounding box center [43, 444] width 15 height 18
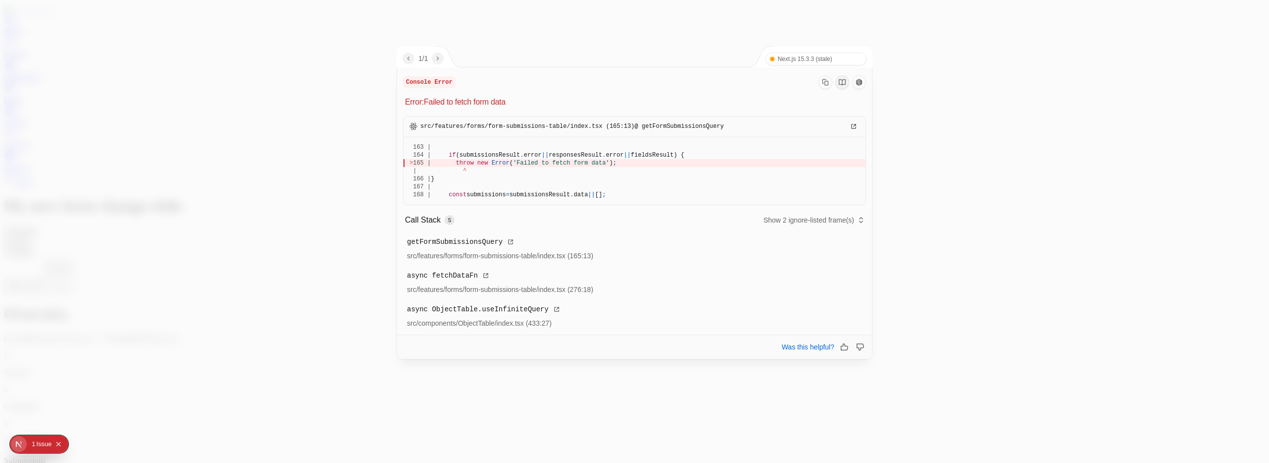
drag, startPoint x: 467, startPoint y: 127, endPoint x: 602, endPoint y: 126, distance: 134.8
click at [602, 126] on span "src/features/forms/form-submissions-table/index.tsx (165:13) @ getFormSubmissio…" at bounding box center [571, 126] width 303 height 8
drag, startPoint x: 452, startPoint y: 154, endPoint x: 697, endPoint y: 155, distance: 245.9
click at [697, 155] on div "164 | if (submissionsResult . error || responsesResult . error || fieldsResult)…" at bounding box center [634, 155] width 450 height 8
click at [318, 255] on div at bounding box center [634, 231] width 1269 height 463
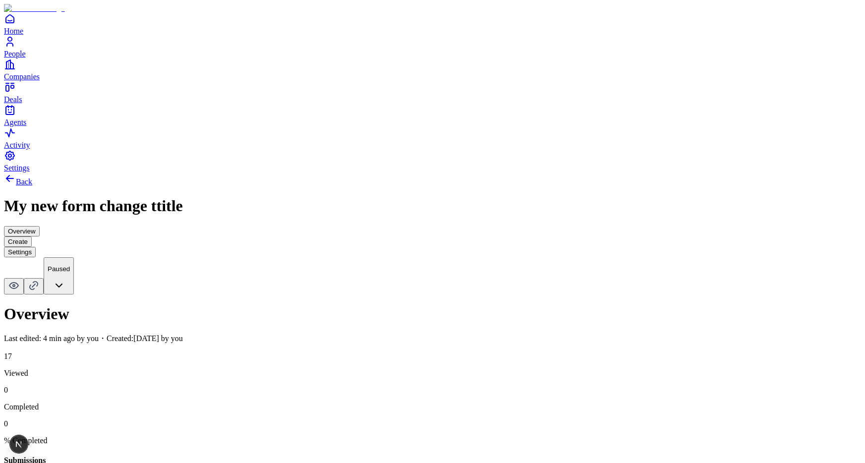
click at [32, 236] on button "Create" at bounding box center [18, 241] width 28 height 10
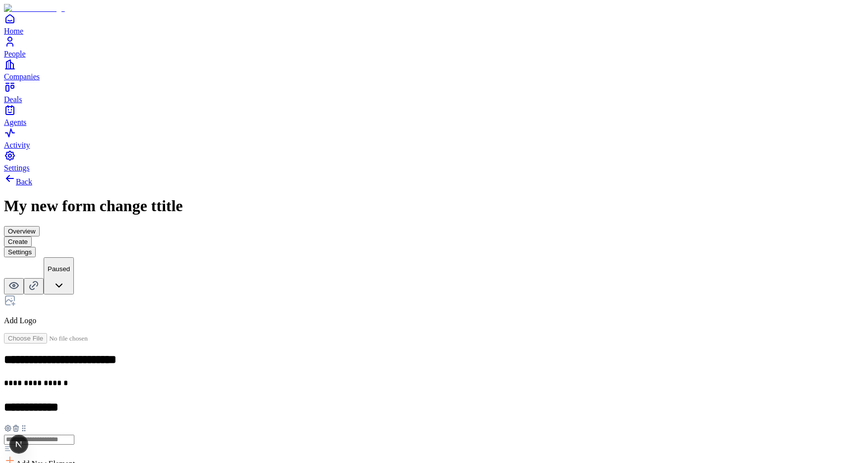
click at [36, 247] on button "Settings" at bounding box center [20, 252] width 32 height 10
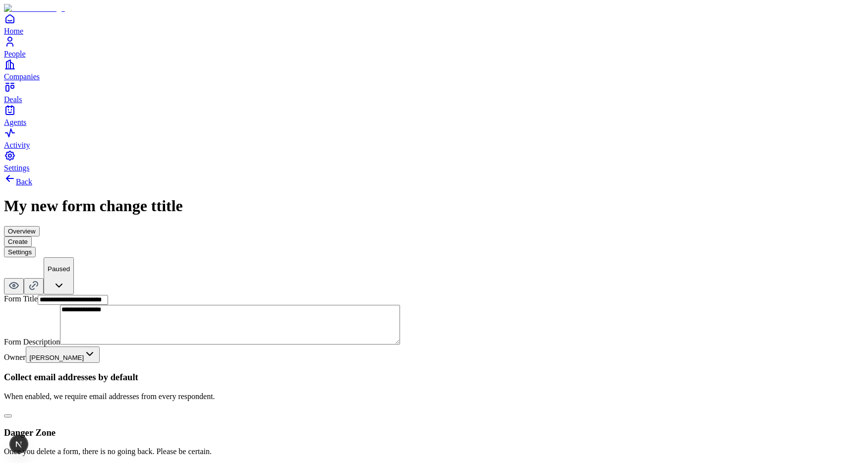
click at [32, 236] on button "Create" at bounding box center [18, 241] width 28 height 10
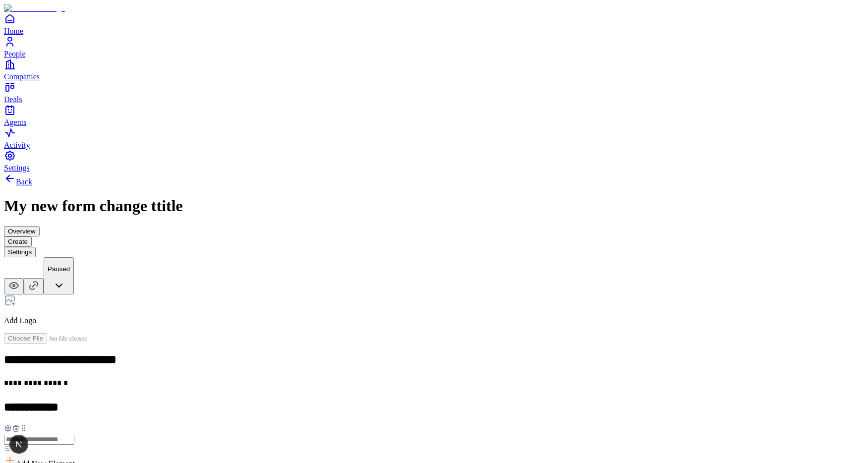
click at [12, 424] on icon at bounding box center [8, 428] width 8 height 8
click at [190, 275] on button "button" at bounding box center [186, 276] width 8 height 3
click at [16, 428] on icon at bounding box center [16, 429] width 0 height 2
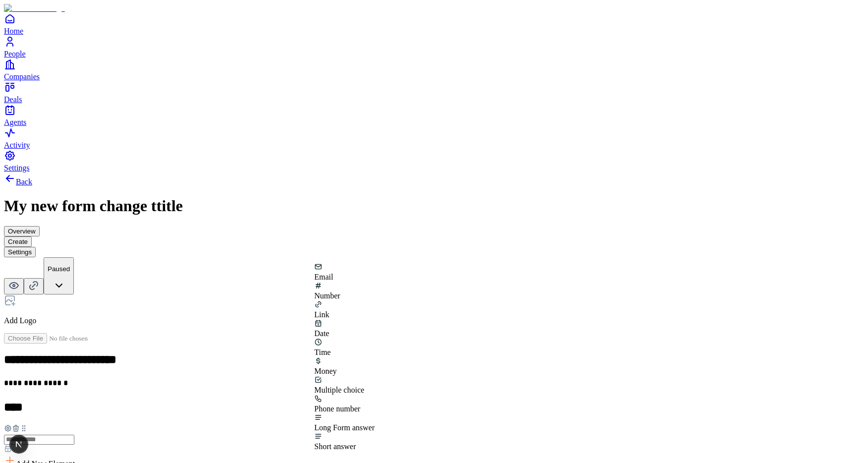
click at [375, 395] on div "Phone number" at bounding box center [344, 404] width 60 height 19
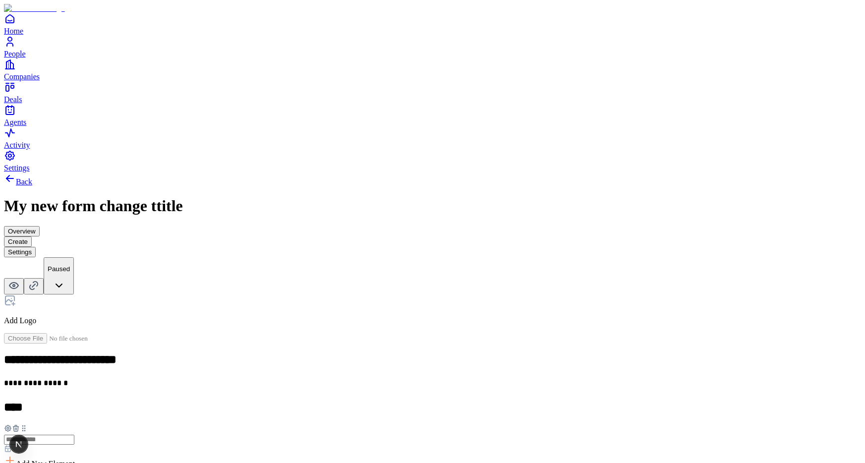
scroll to position [476, 0]
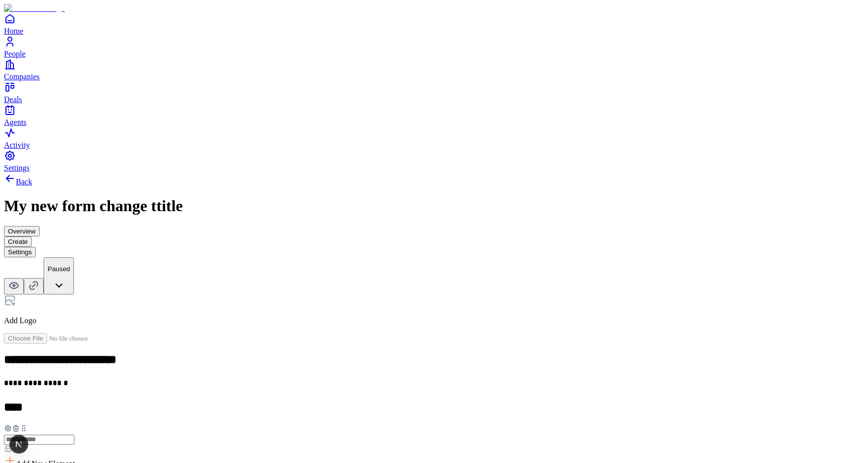
scroll to position [351, 0]
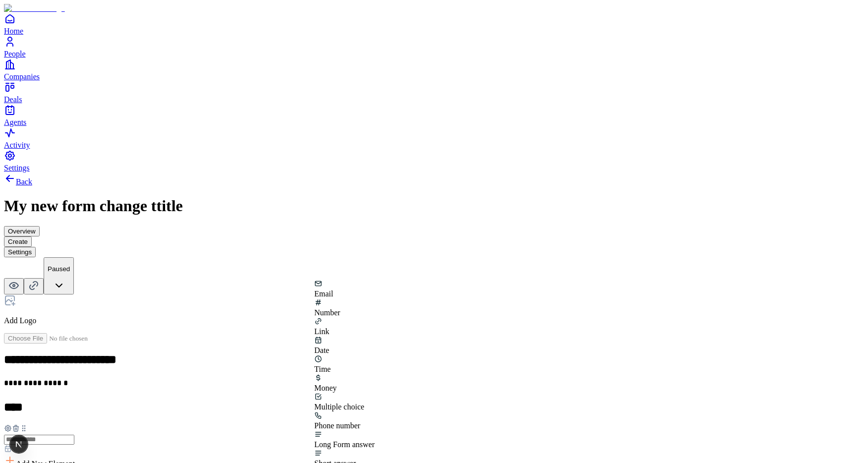
click at [375, 421] on div "Phone number" at bounding box center [344, 425] width 60 height 9
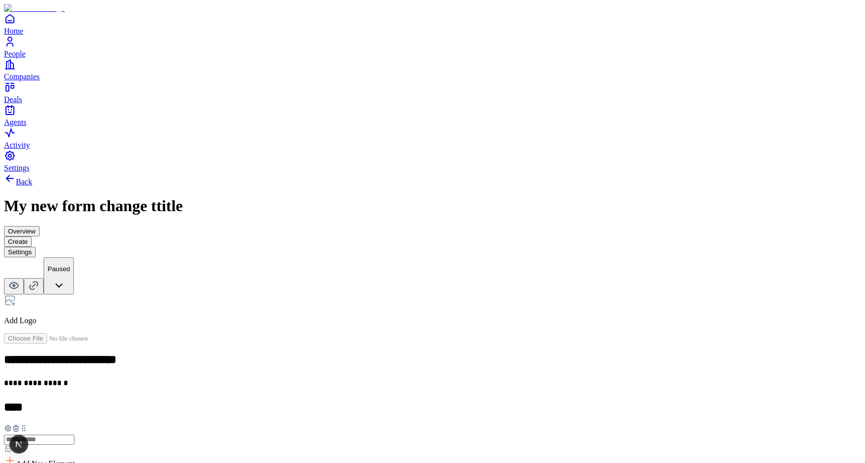
scroll to position [224, 0]
